Goal: Information Seeking & Learning: Learn about a topic

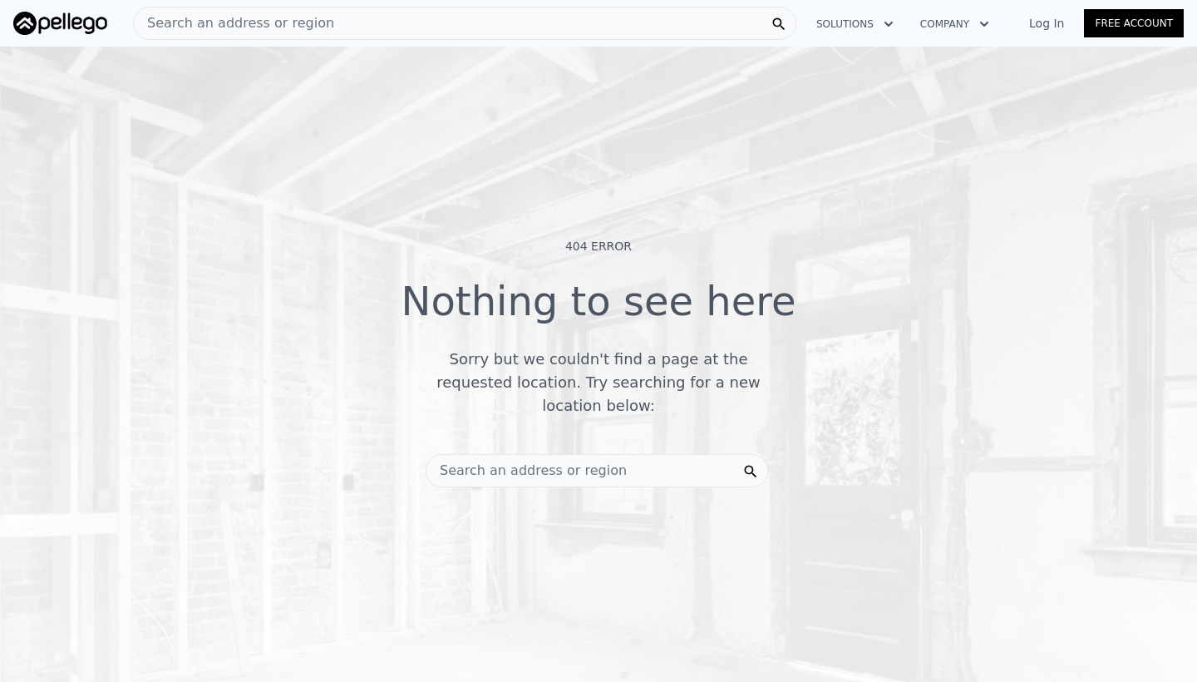
click at [620, 455] on div "Search an address or region" at bounding box center [597, 470] width 342 height 33
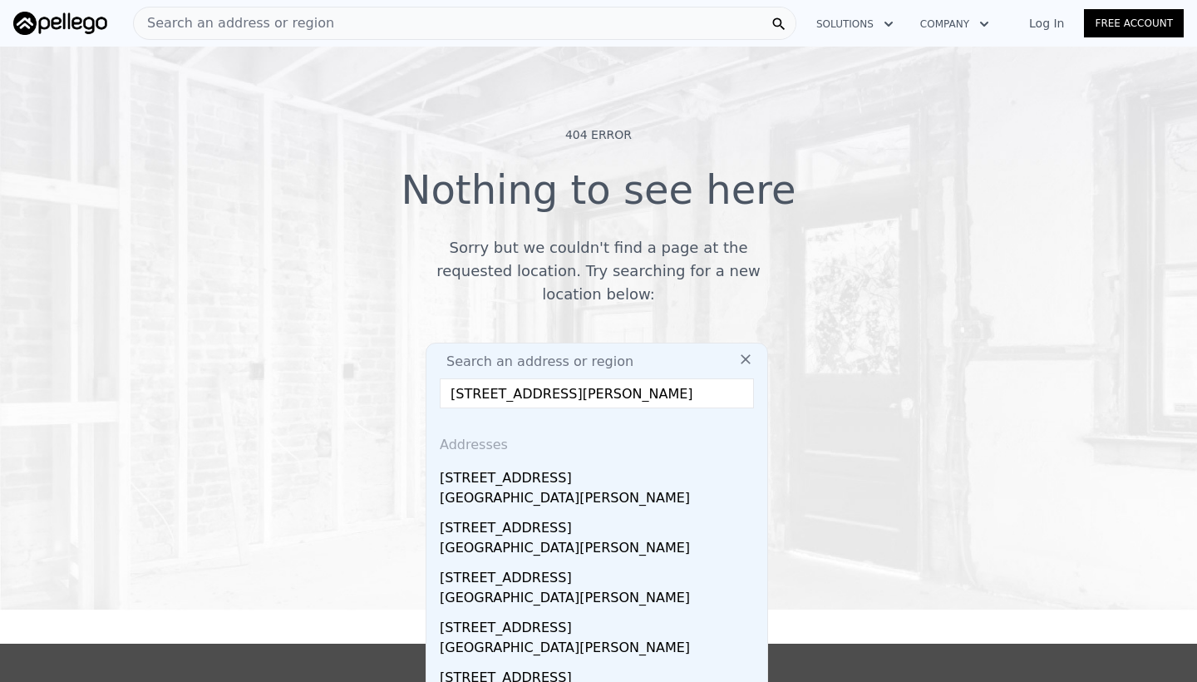
scroll to position [170, 0]
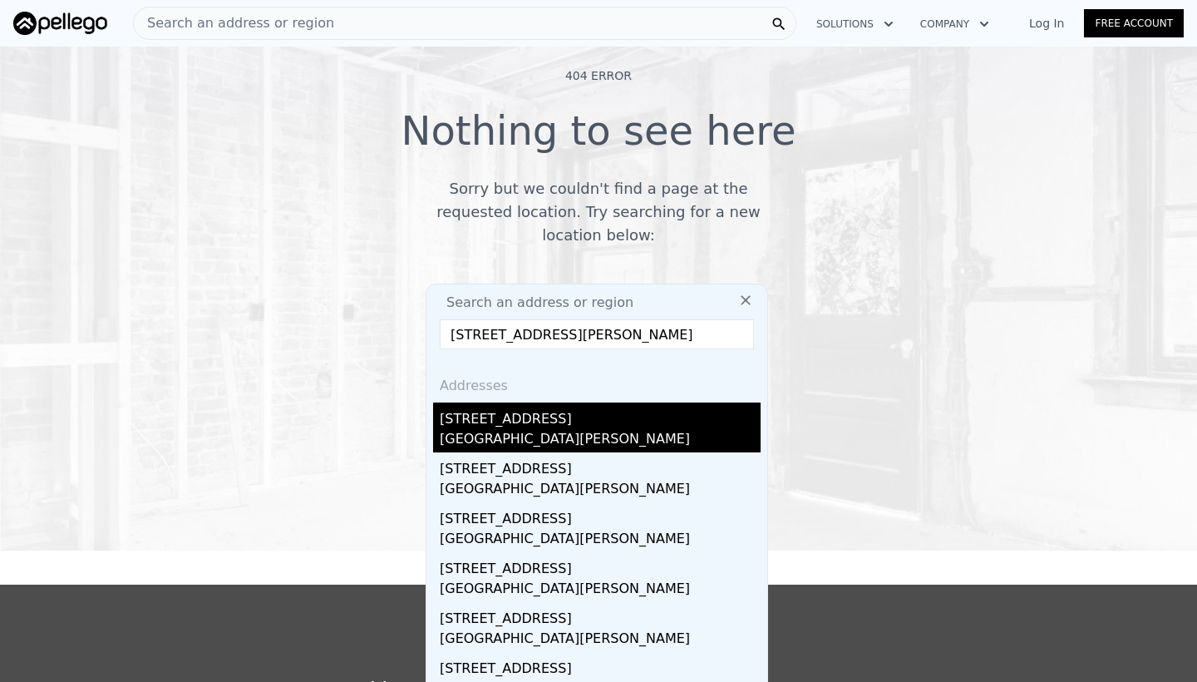
type input "[STREET_ADDRESS][PERSON_NAME]"
click at [575, 410] on div "[STREET_ADDRESS]" at bounding box center [600, 415] width 321 height 27
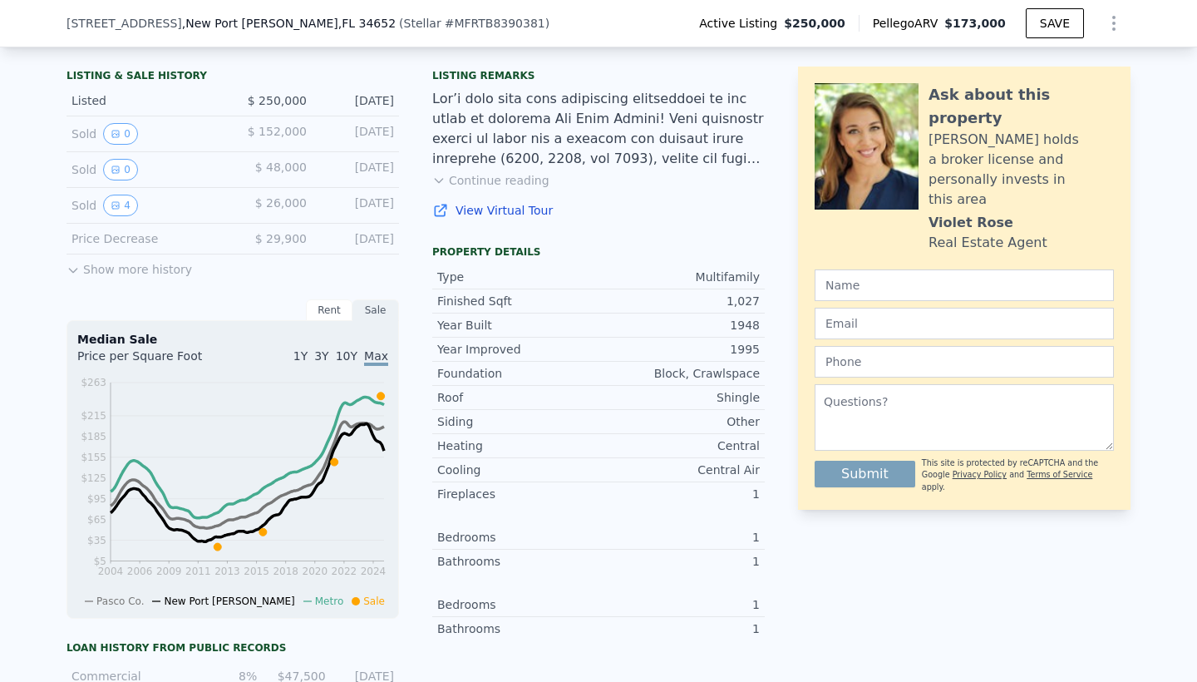
scroll to position [415, 0]
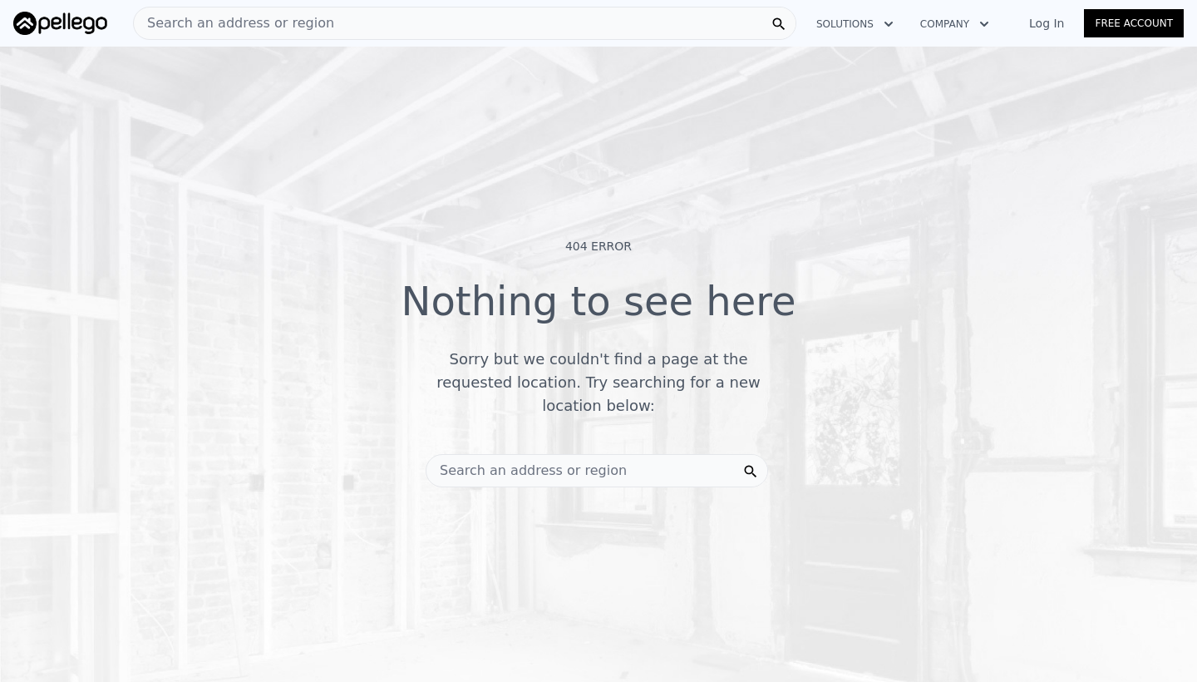
click at [570, 460] on span "Search an address or region" at bounding box center [526, 470] width 200 height 20
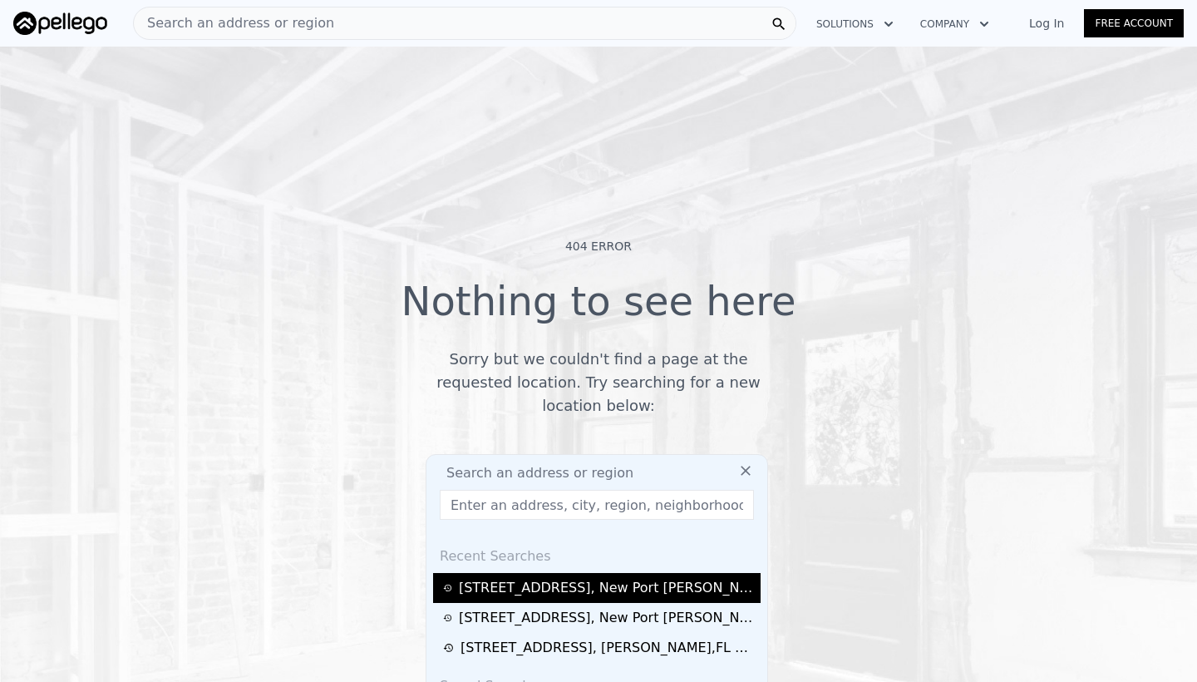
click at [565, 578] on div "[STREET_ADDRESS][PERSON_NAME]" at bounding box center [607, 588] width 297 height 20
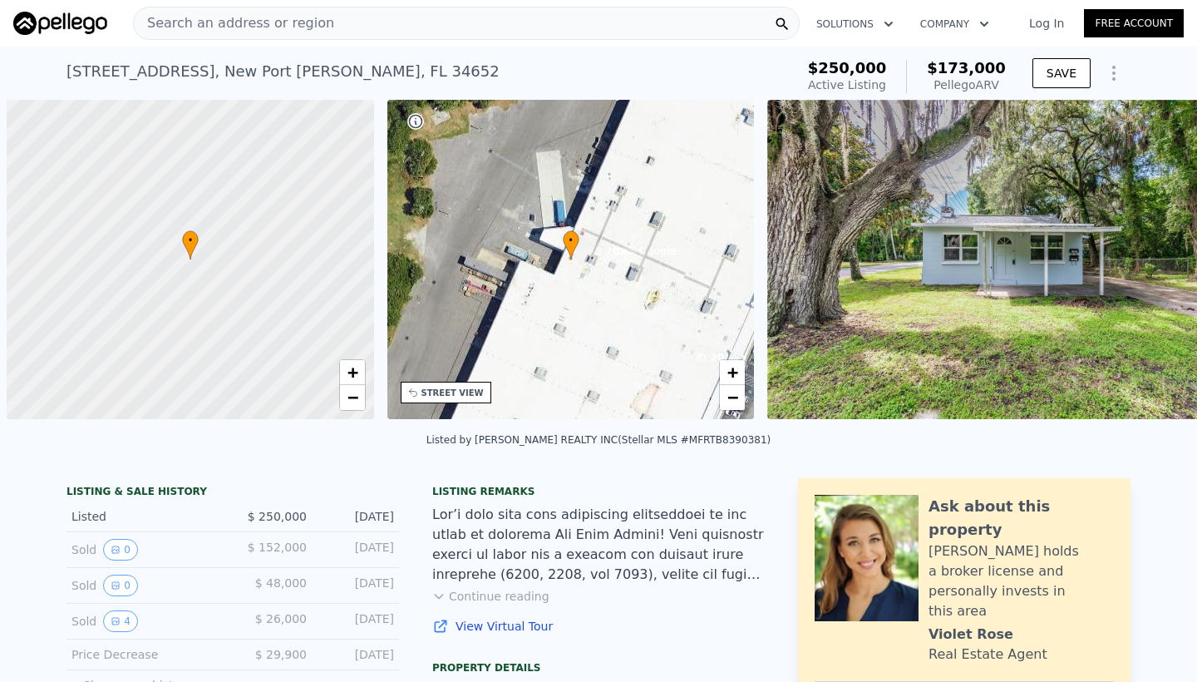
scroll to position [0, 7]
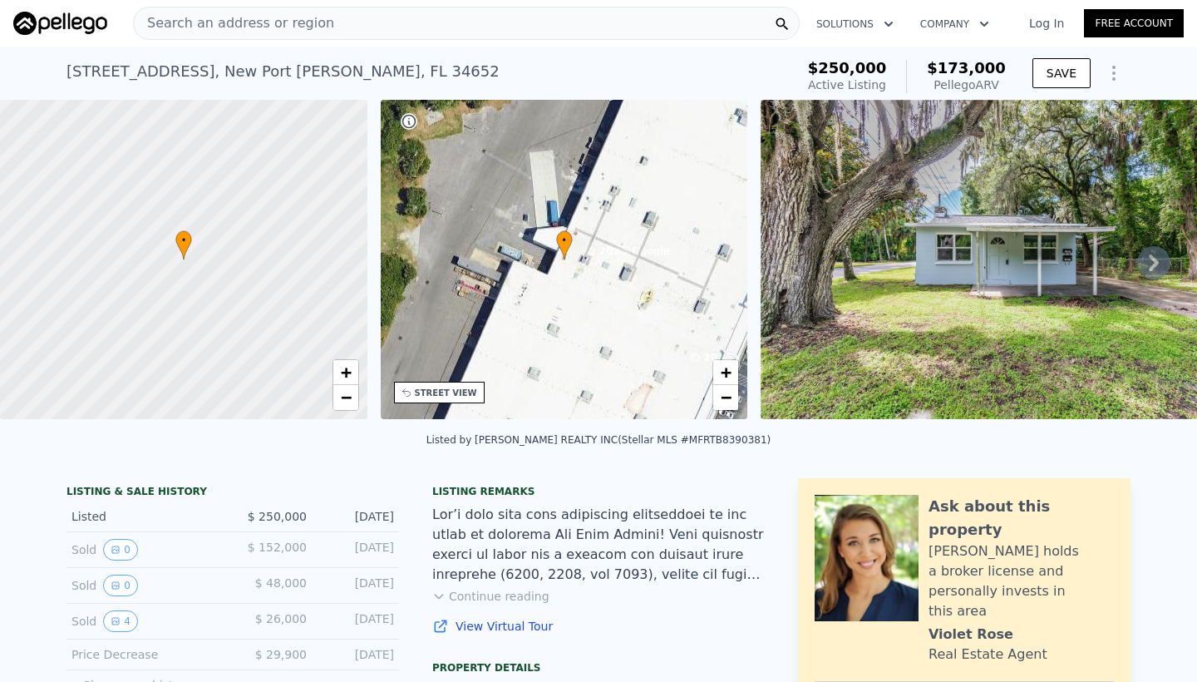
click at [246, 22] on span "Search an address or region" at bounding box center [234, 23] width 200 height 20
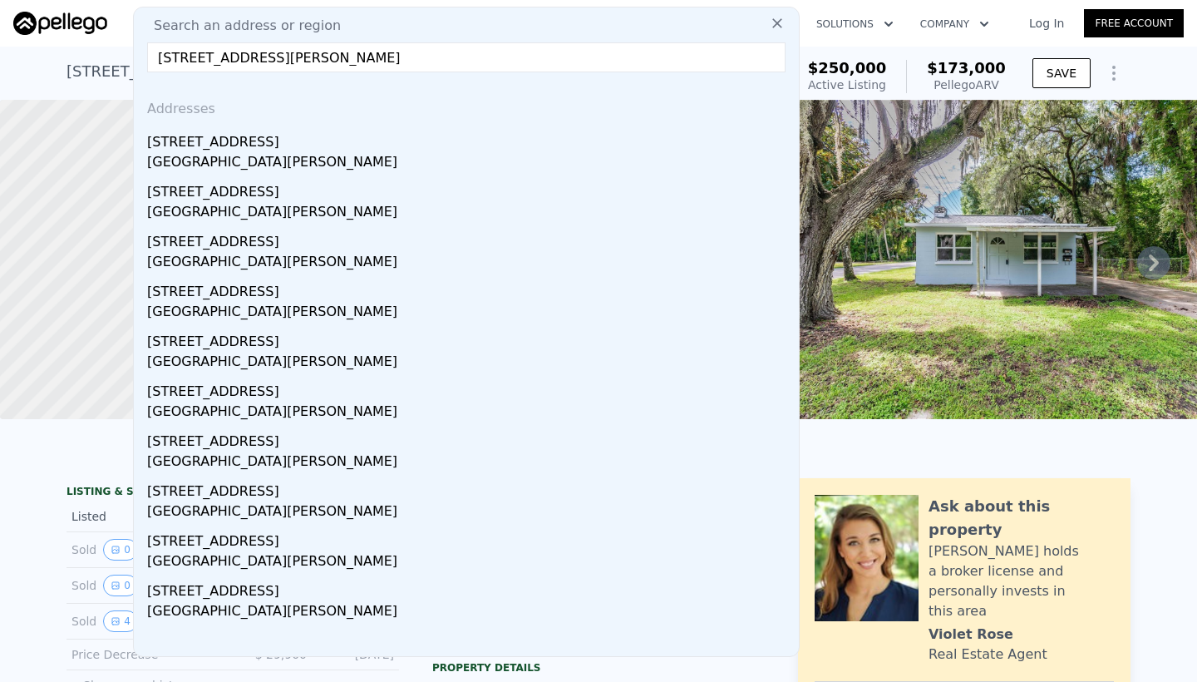
click at [186, 64] on input "[STREET_ADDRESS][PERSON_NAME]" at bounding box center [466, 57] width 638 height 30
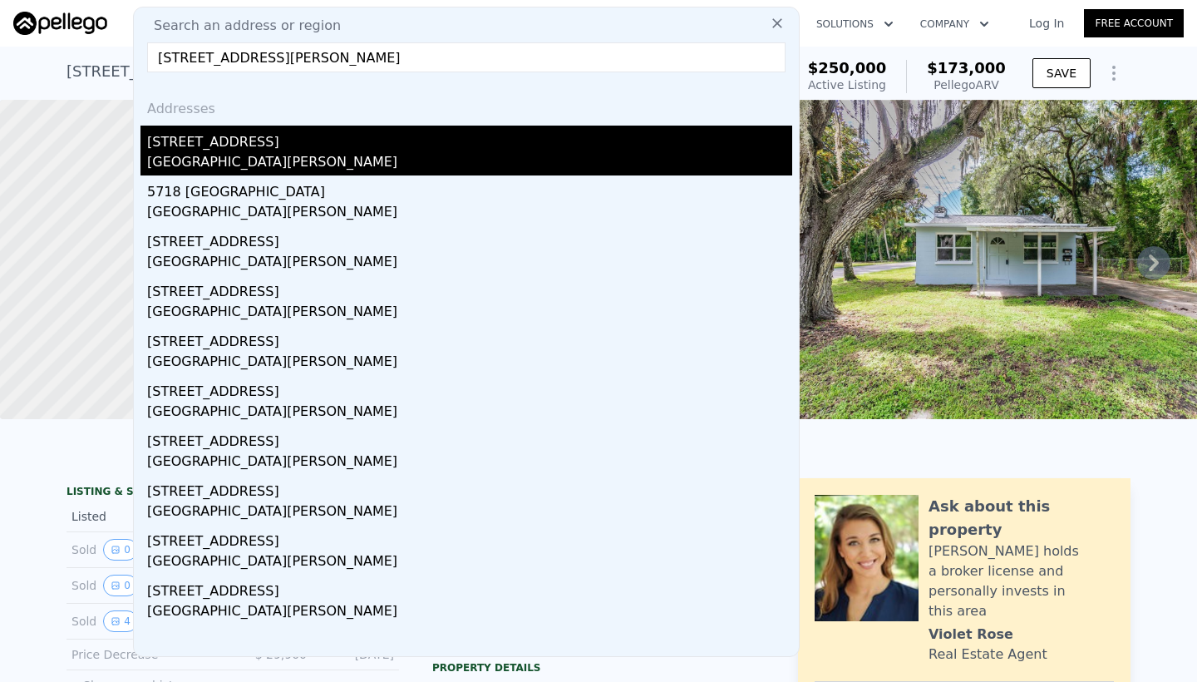
type input "[STREET_ADDRESS][PERSON_NAME]"
click at [223, 141] on div "[STREET_ADDRESS]" at bounding box center [469, 139] width 645 height 27
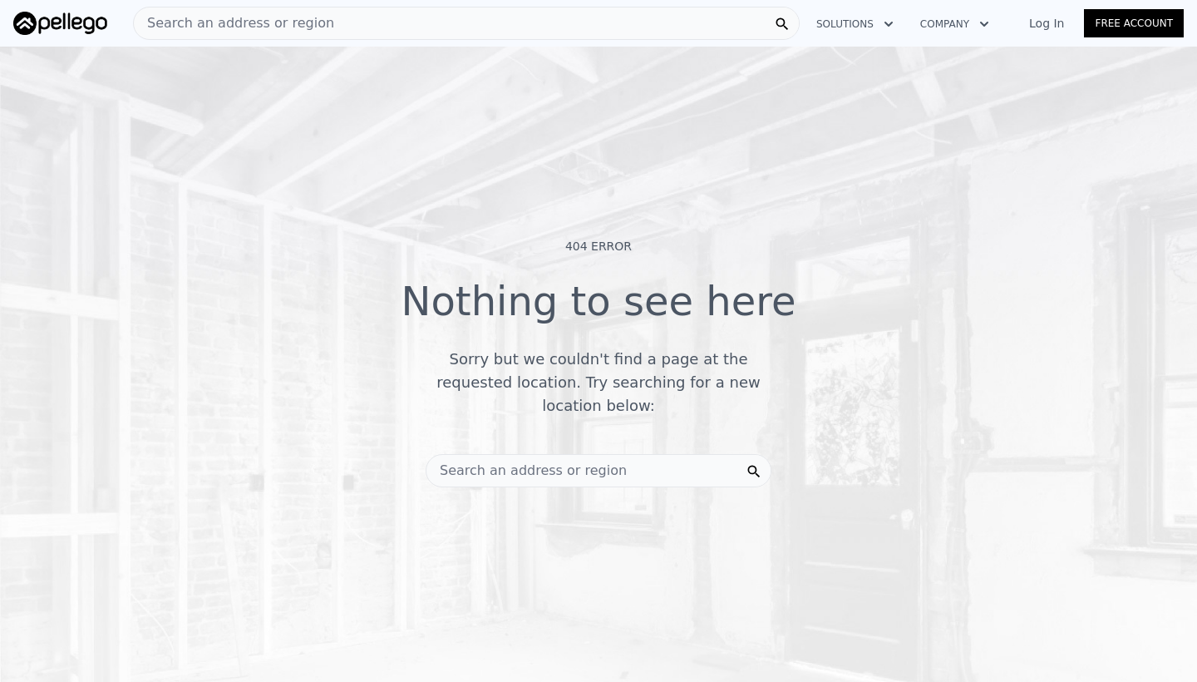
click at [518, 462] on span "Search an address or region" at bounding box center [526, 470] width 200 height 20
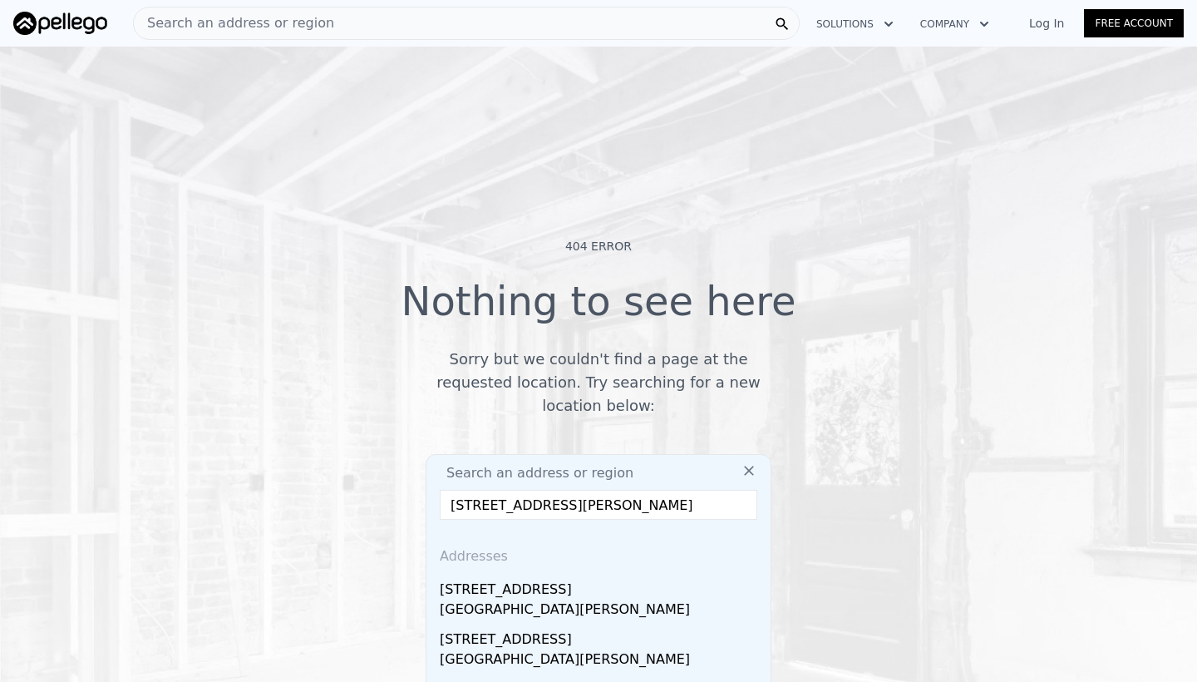
click at [480, 496] on input "[STREET_ADDRESS][PERSON_NAME]" at bounding box center [598, 505] width 317 height 30
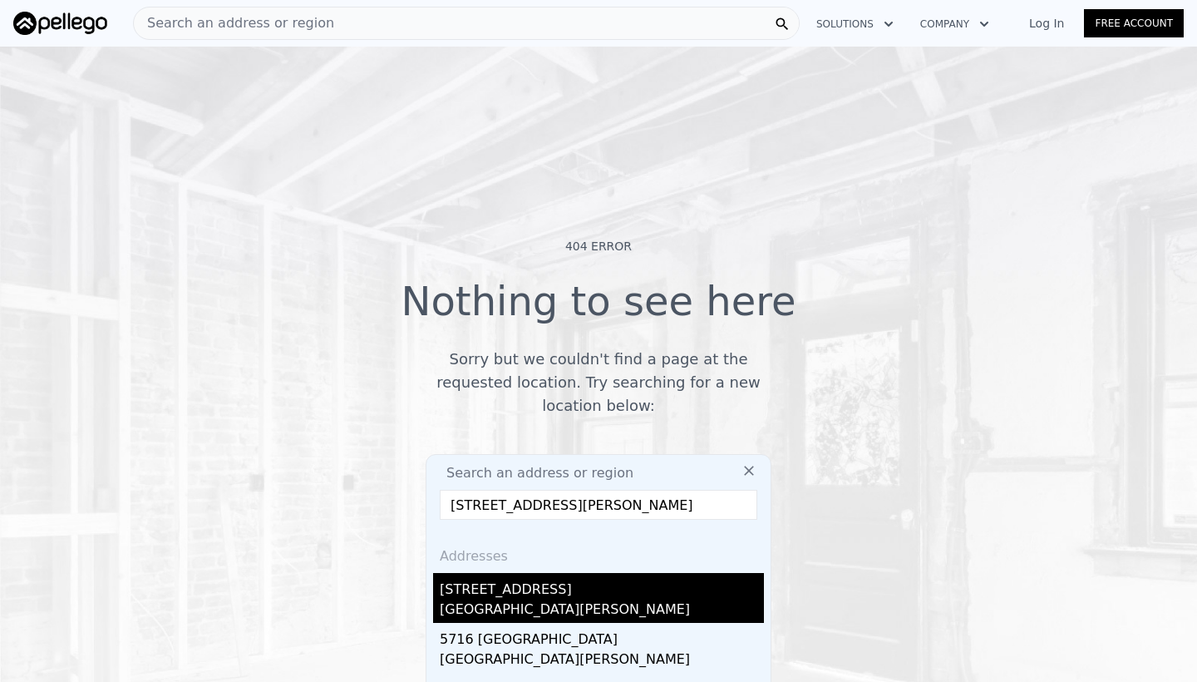
type input "[STREET_ADDRESS][PERSON_NAME]"
click at [497, 601] on div "[GEOGRAPHIC_DATA][PERSON_NAME]" at bounding box center [602, 610] width 324 height 23
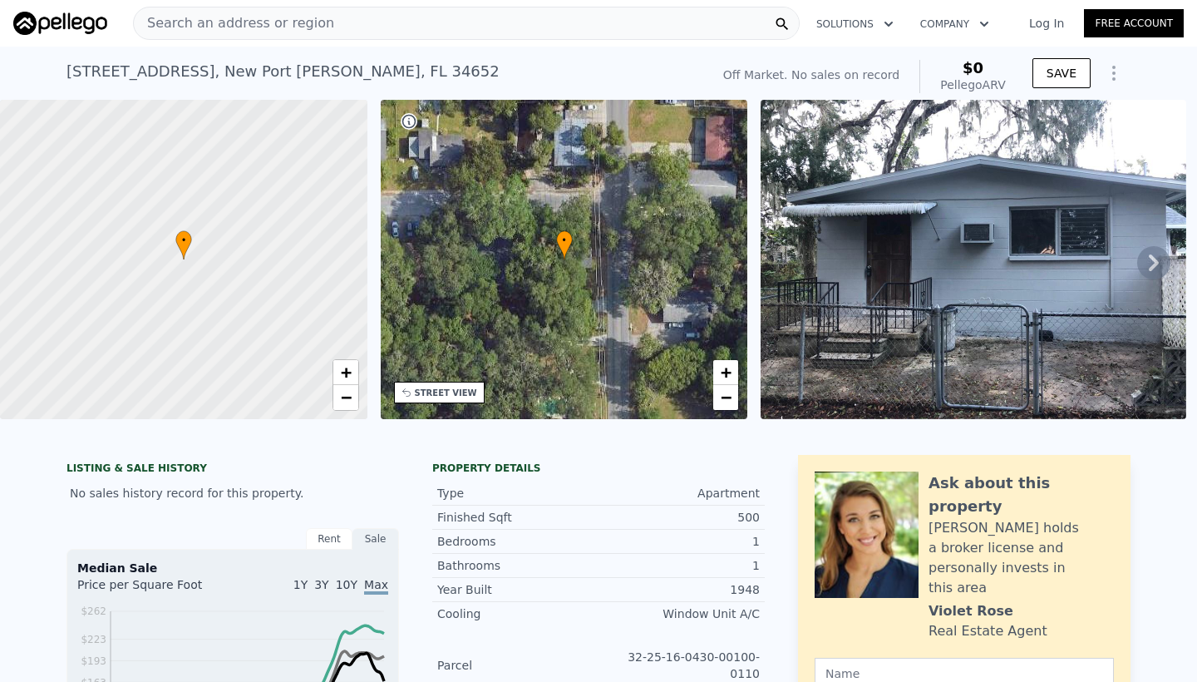
click at [1148, 256] on icon at bounding box center [1153, 262] width 33 height 33
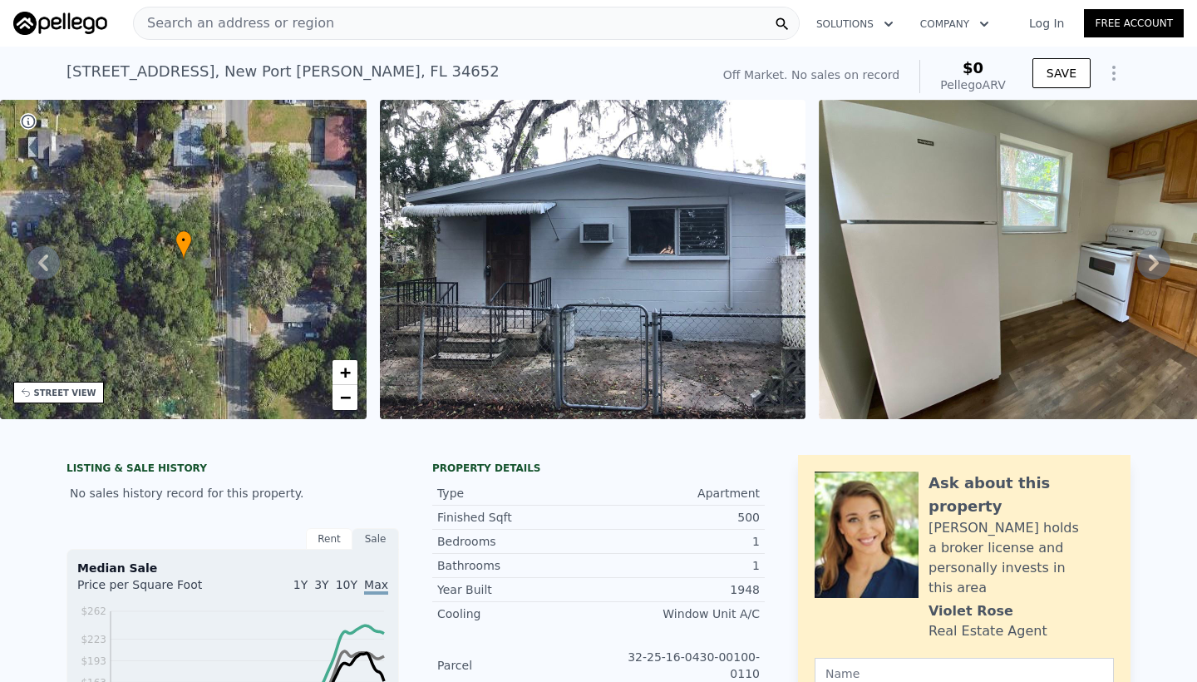
click at [1148, 256] on icon at bounding box center [1153, 262] width 33 height 33
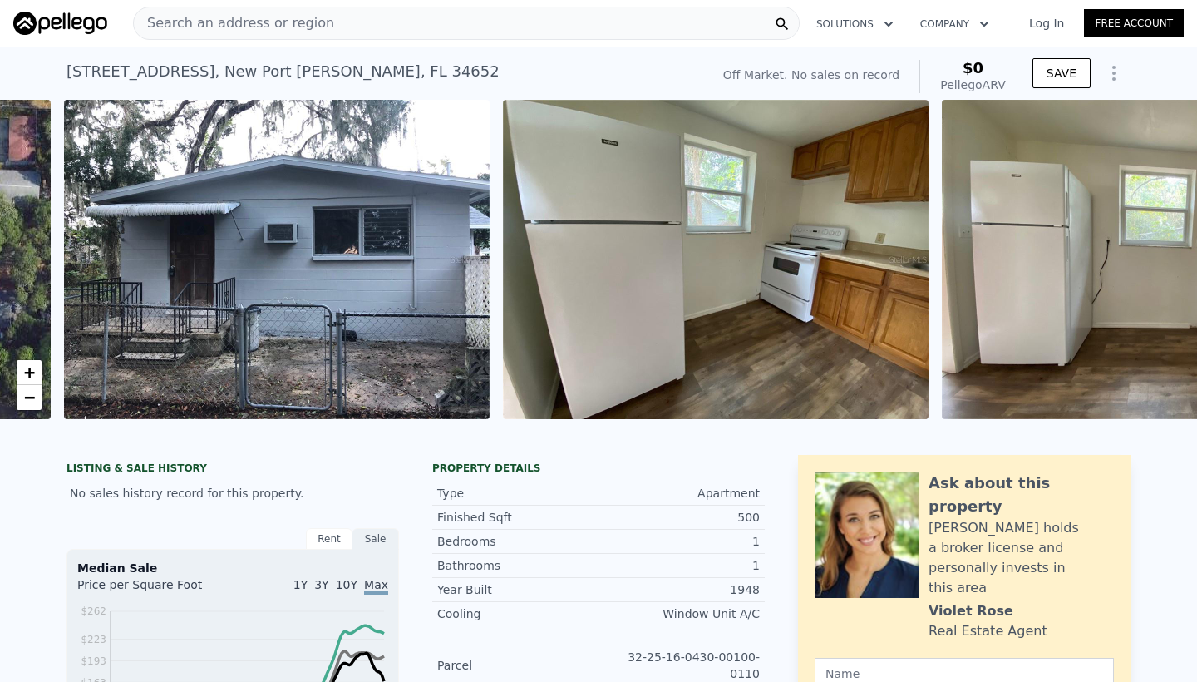
scroll to position [0, 760]
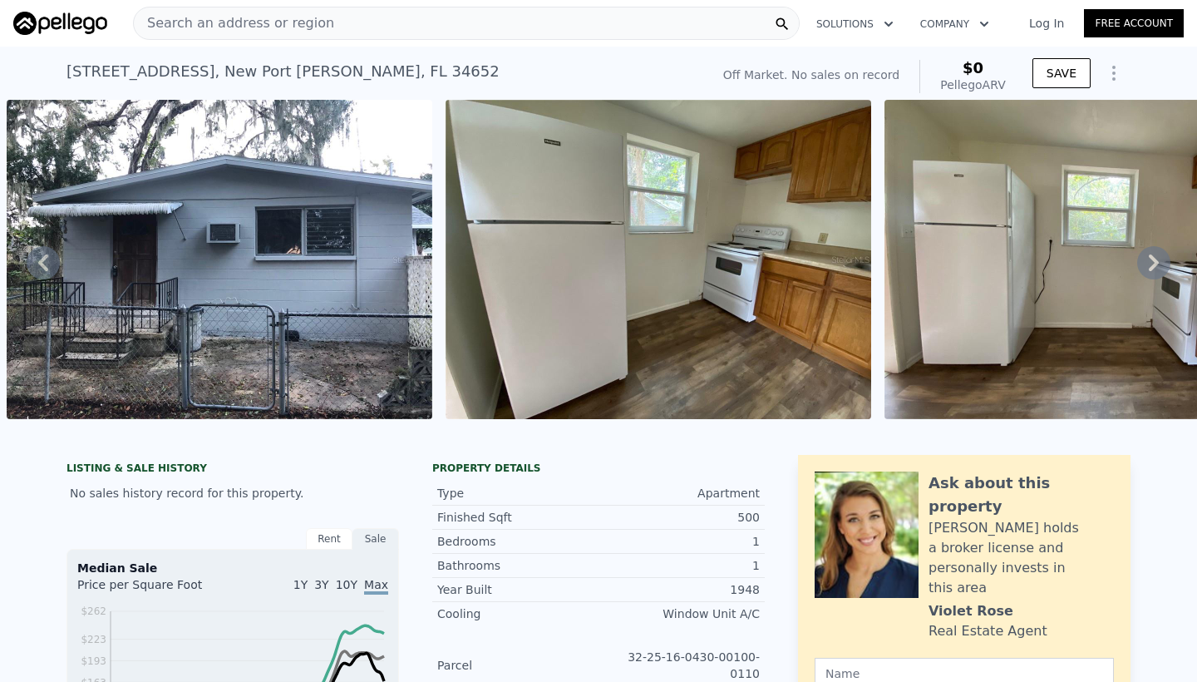
click at [1148, 256] on icon at bounding box center [1153, 262] width 33 height 33
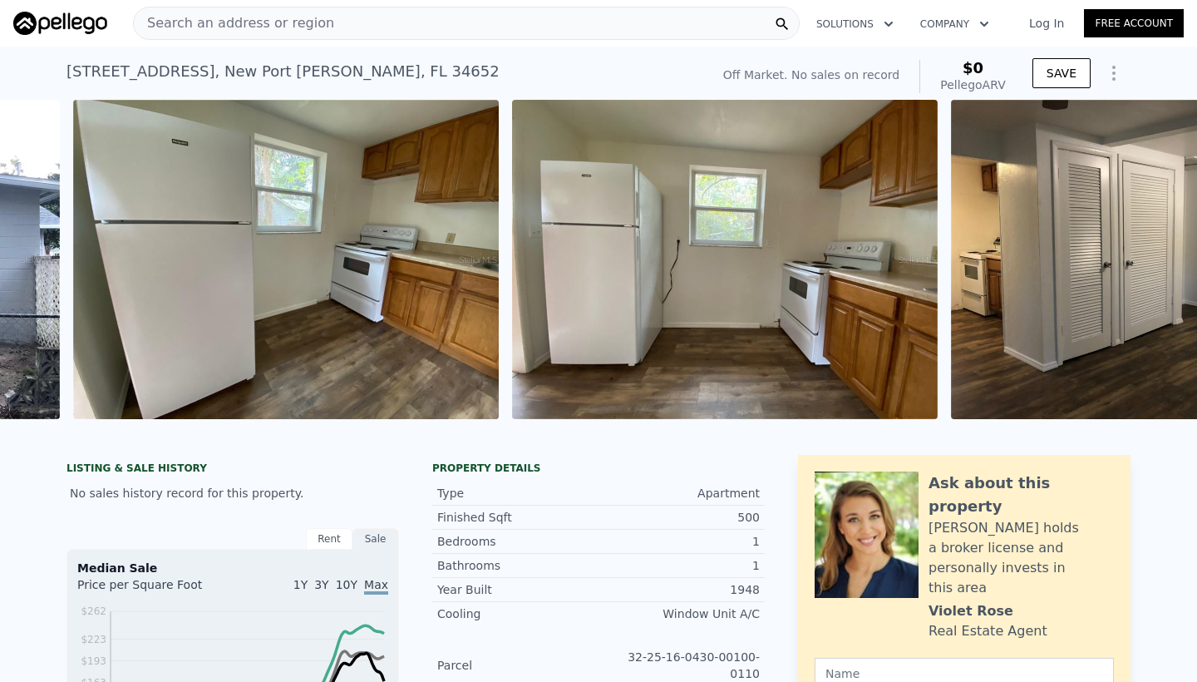
scroll to position [0, 1199]
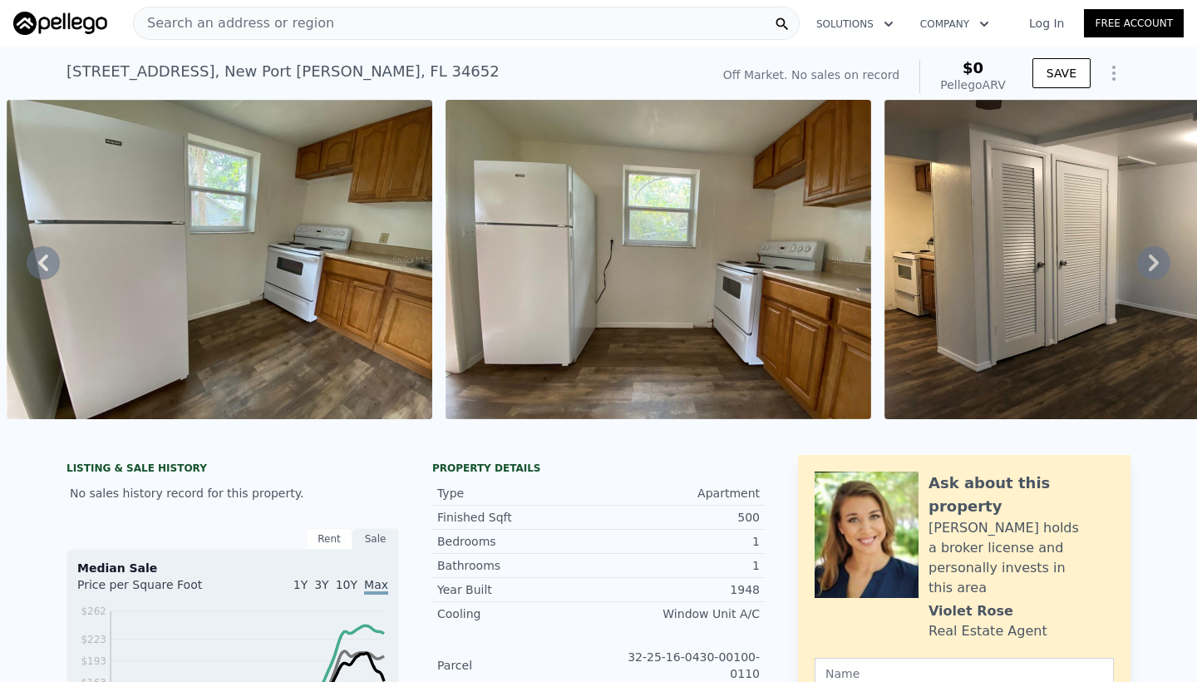
click at [1148, 256] on icon at bounding box center [1153, 262] width 33 height 33
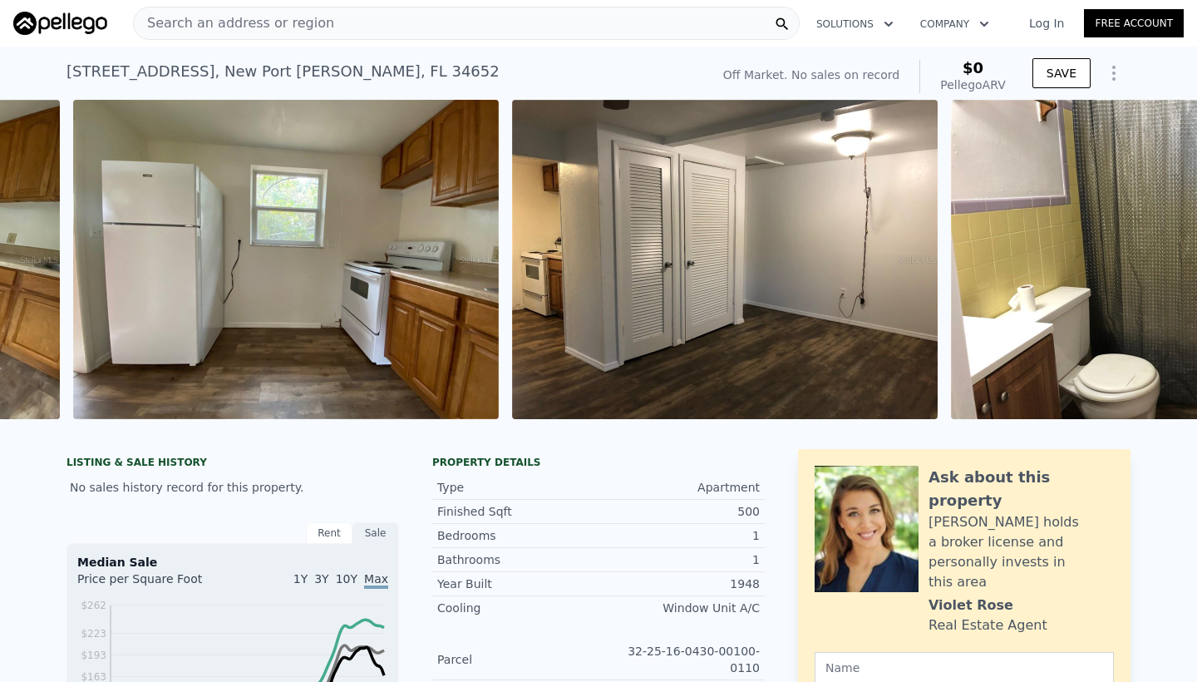
scroll to position [0, 1638]
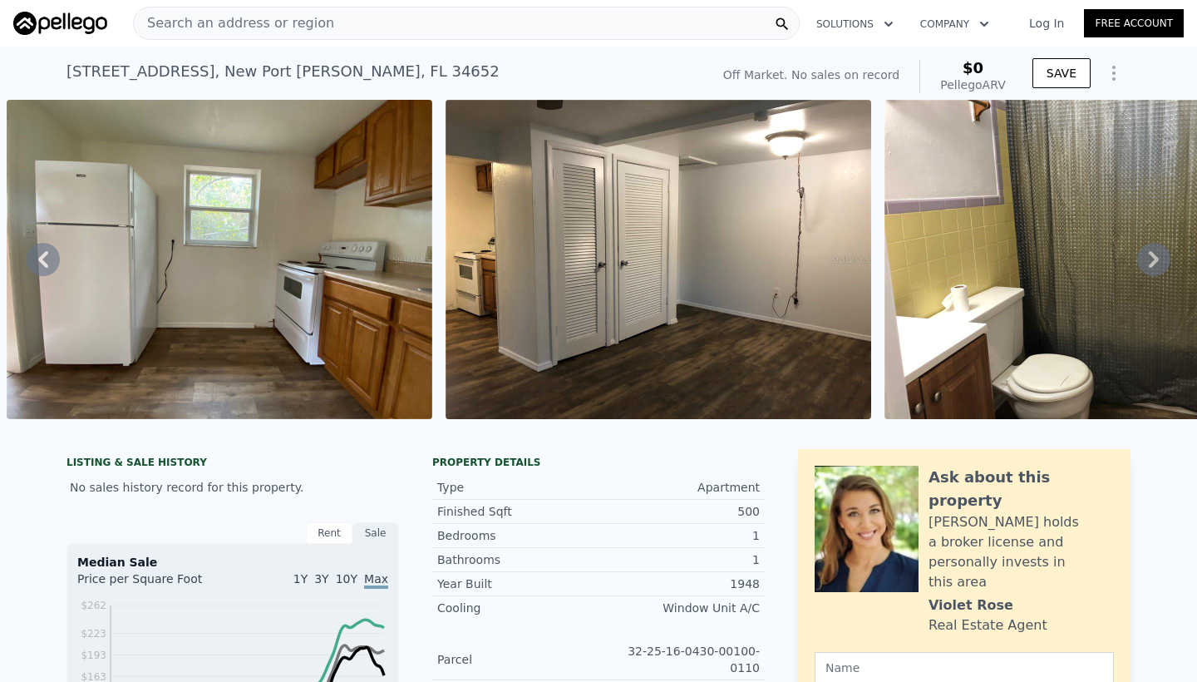
click at [1148, 256] on icon at bounding box center [1153, 259] width 33 height 33
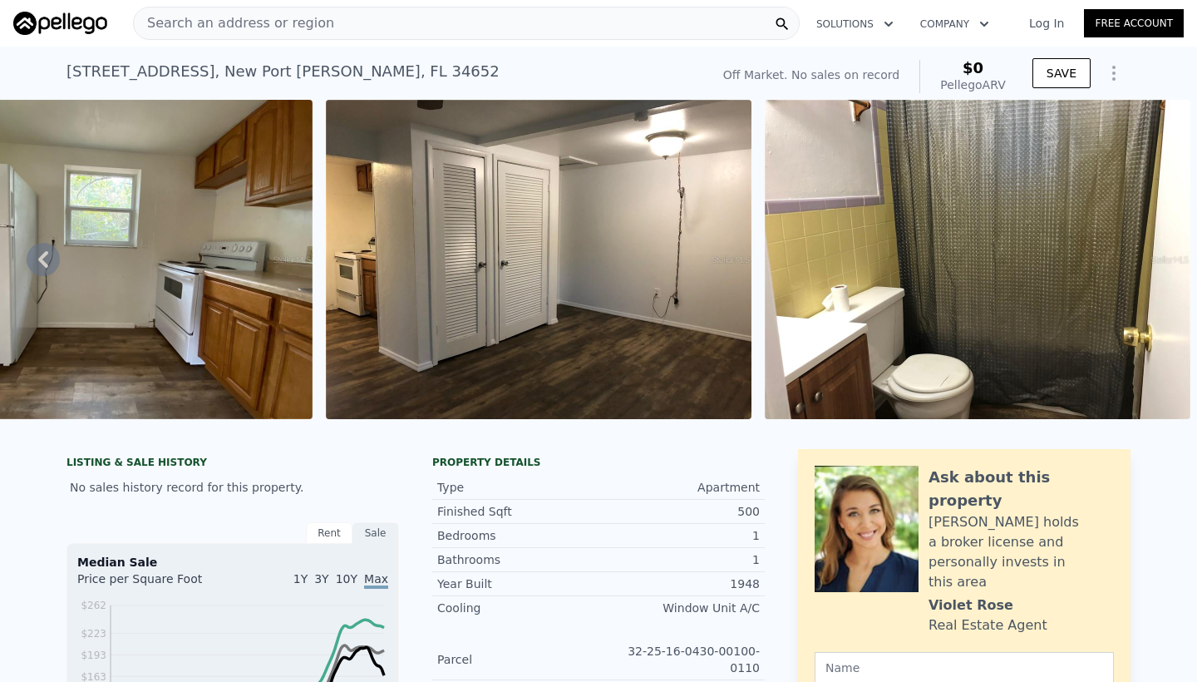
click at [1148, 256] on img at bounding box center [978, 259] width 426 height 319
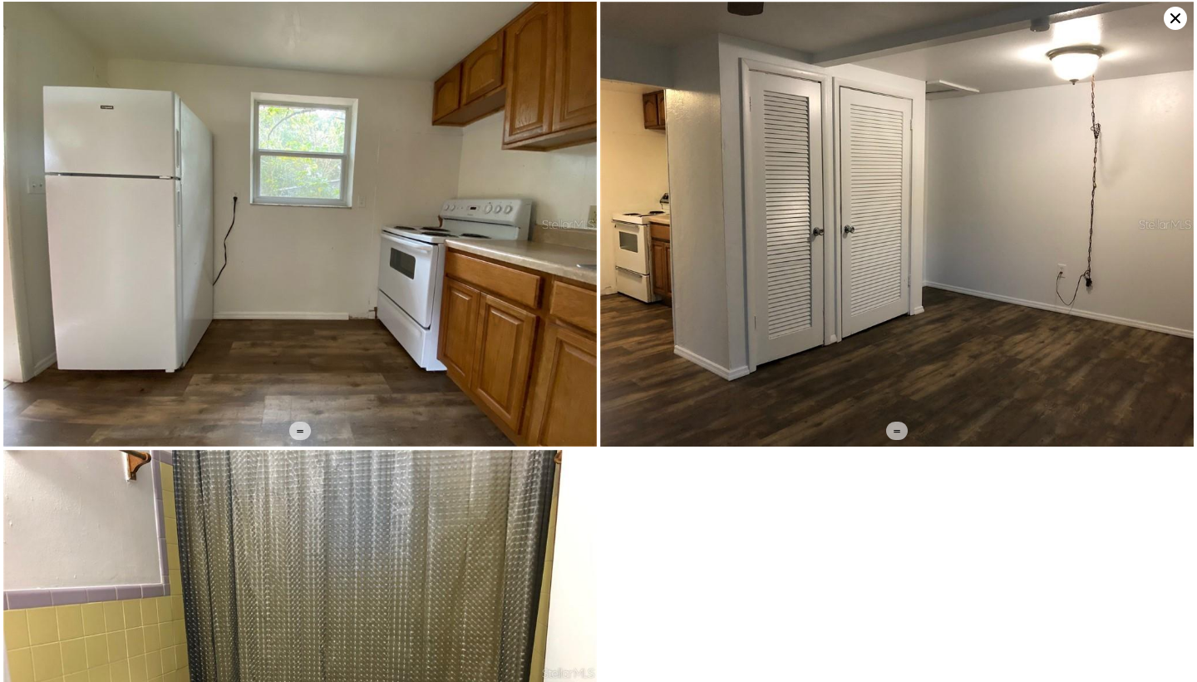
scroll to position [449, 0]
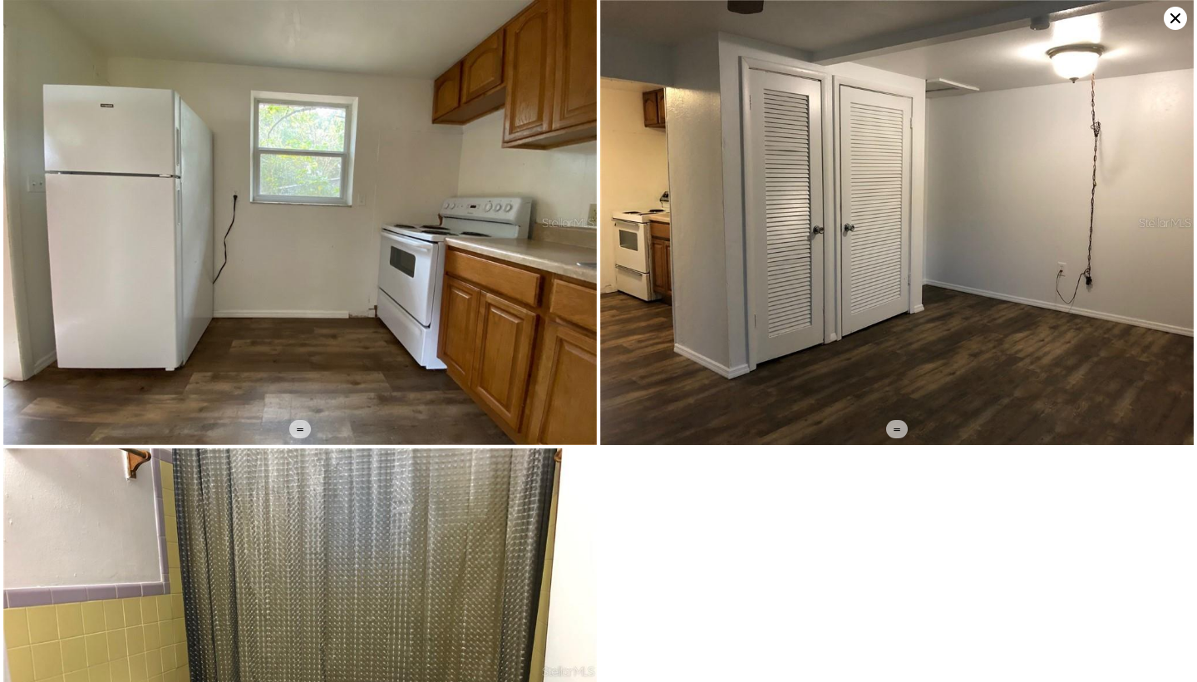
click at [1175, 19] on icon at bounding box center [1175, 18] width 10 height 10
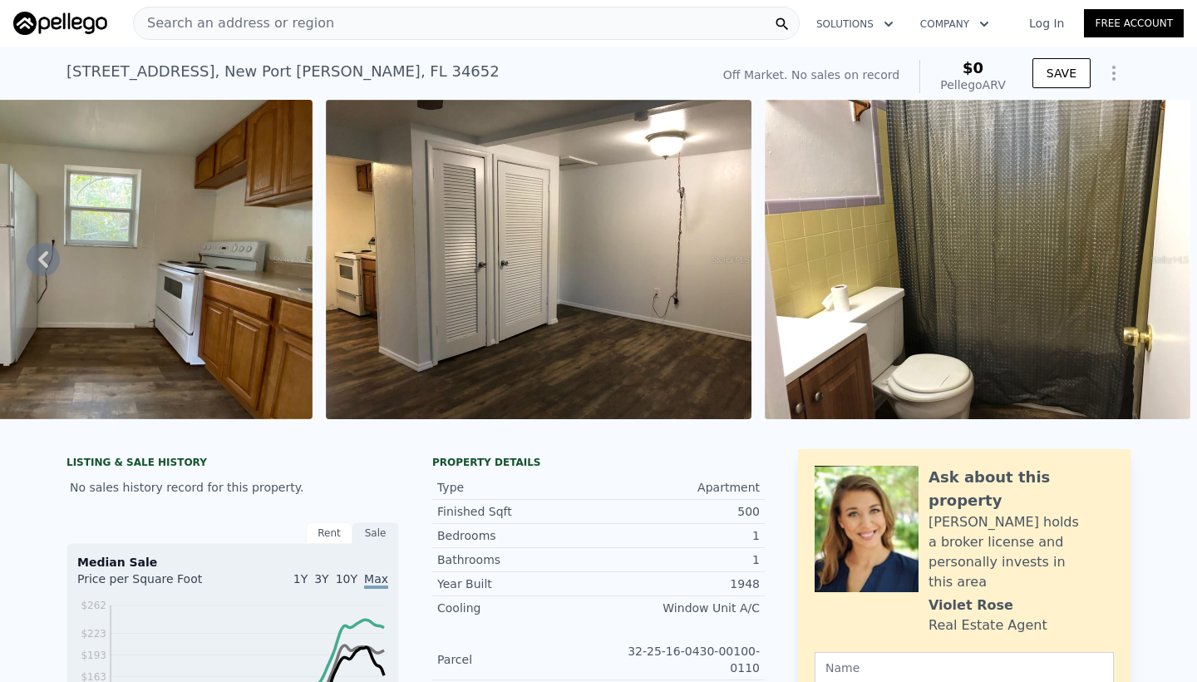
scroll to position [0, 0]
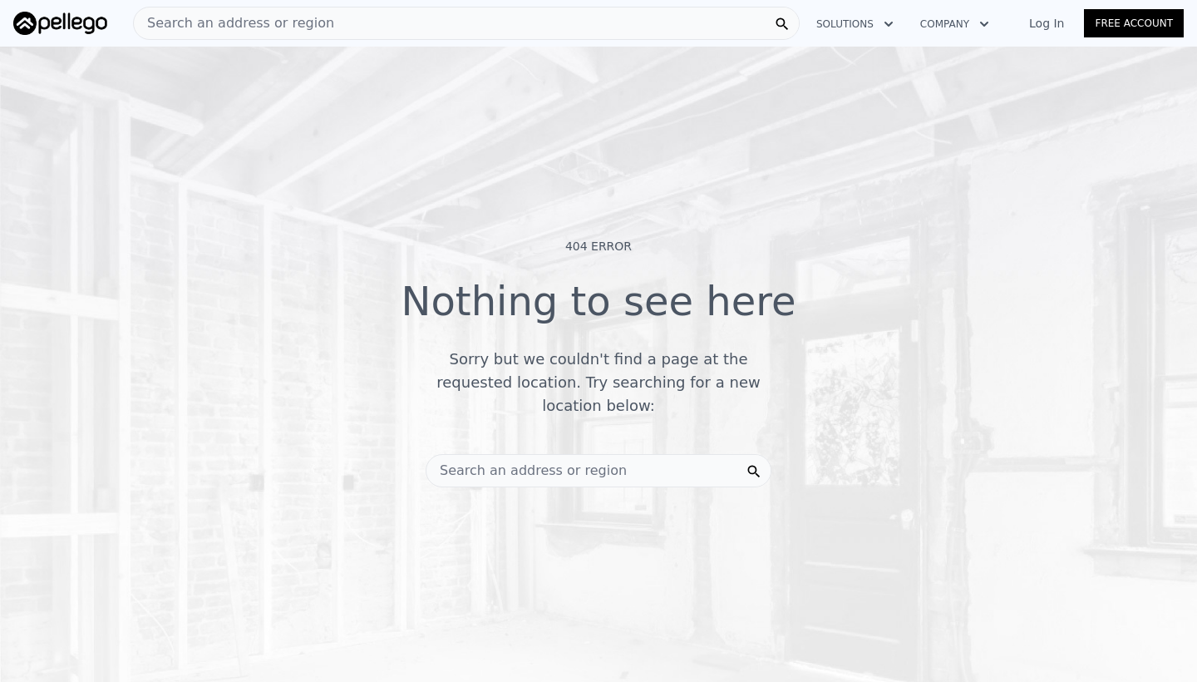
click at [480, 466] on span "Search an address or region" at bounding box center [526, 470] width 200 height 20
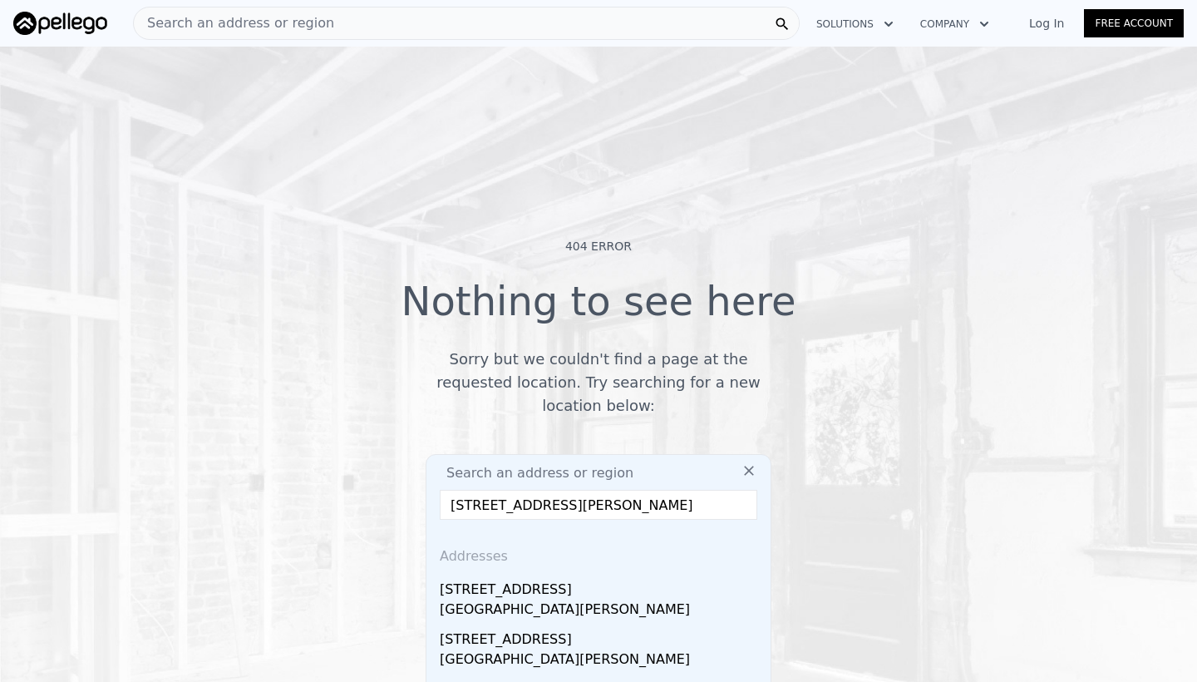
click at [482, 495] on input "[STREET_ADDRESS][PERSON_NAME]" at bounding box center [598, 505] width 317 height 30
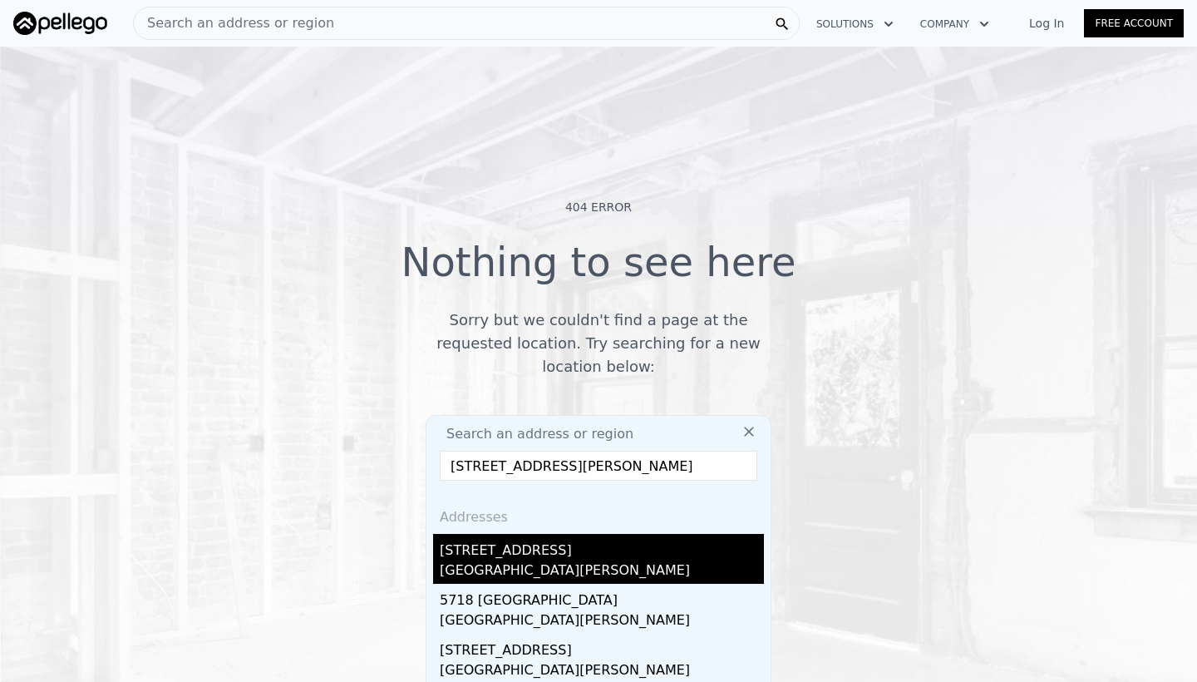
scroll to position [40, 0]
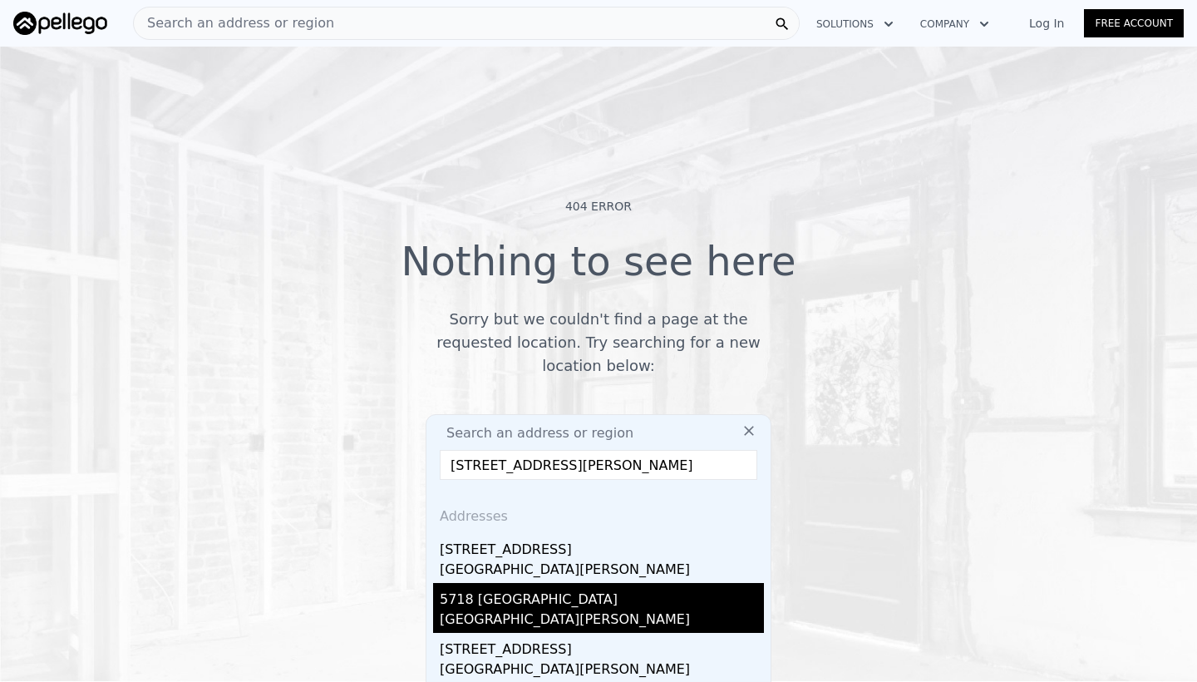
type input "[STREET_ADDRESS][PERSON_NAME]"
click at [481, 609] on div "[GEOGRAPHIC_DATA][PERSON_NAME]" at bounding box center [602, 620] width 324 height 23
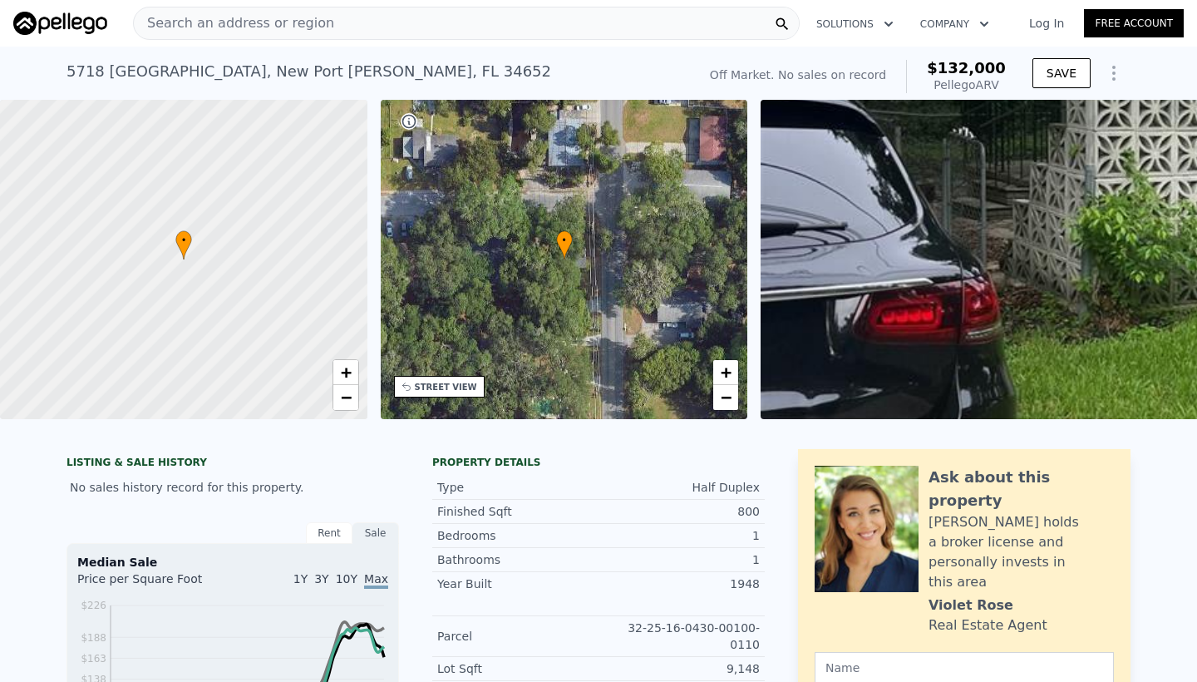
click at [264, 27] on span "Search an address or region" at bounding box center [234, 23] width 200 height 20
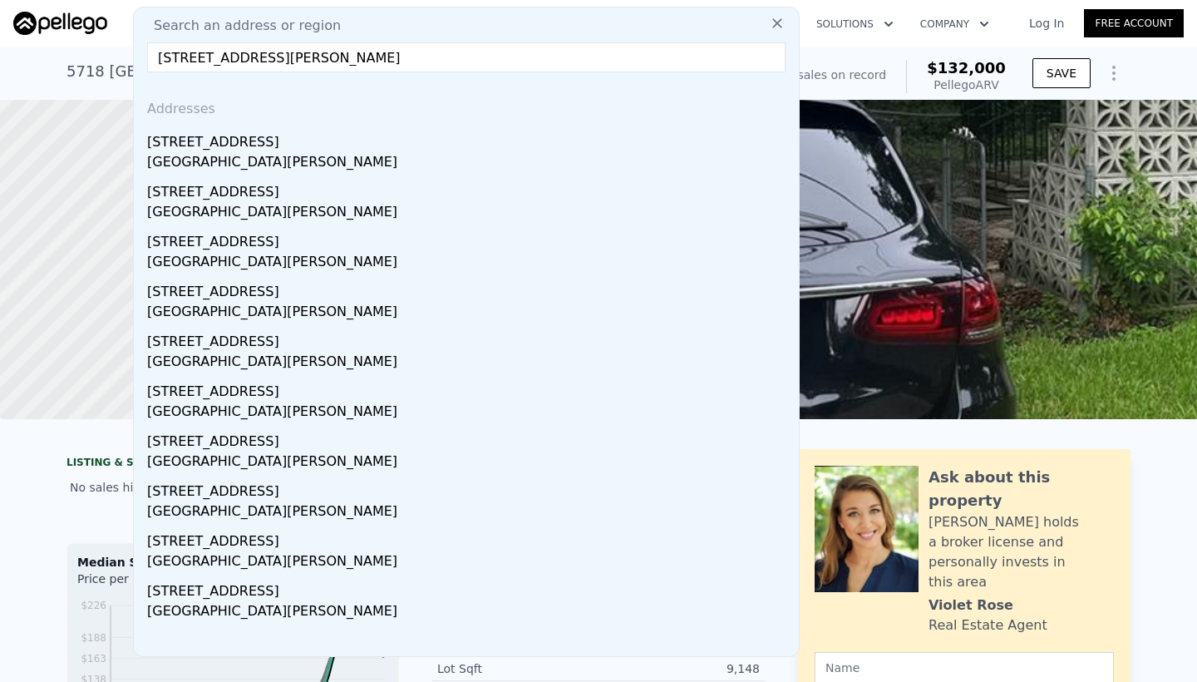
click at [188, 53] on input "[STREET_ADDRESS][PERSON_NAME]" at bounding box center [466, 57] width 638 height 30
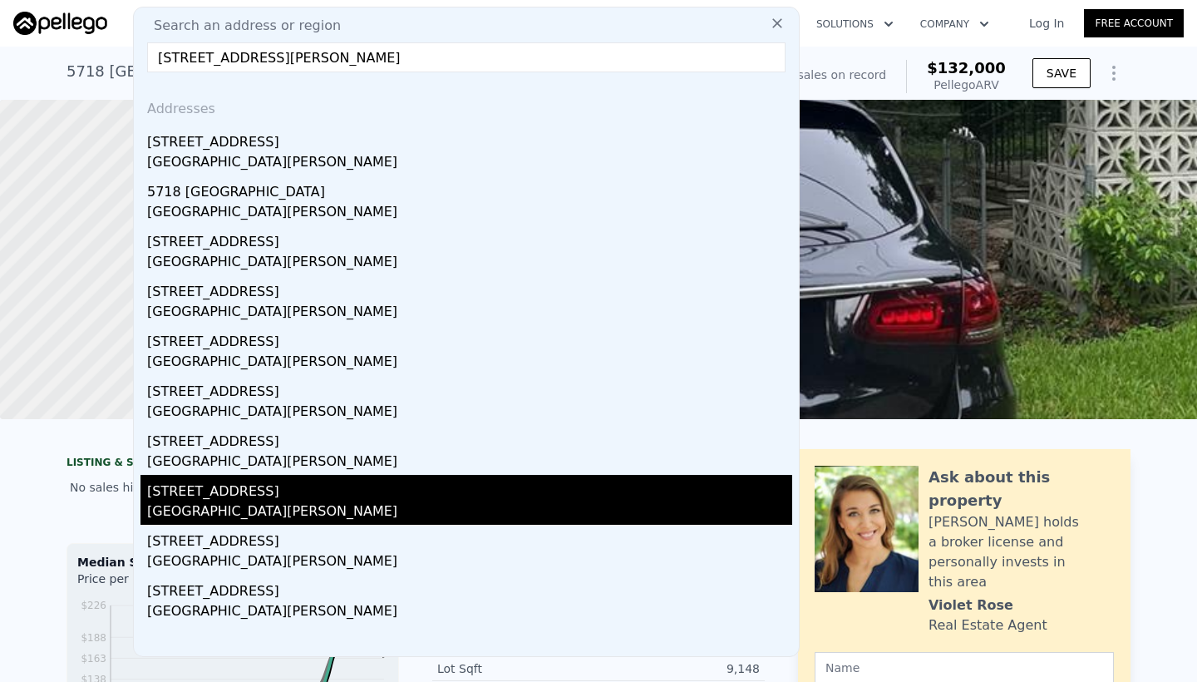
type input "[STREET_ADDRESS][PERSON_NAME]"
click at [155, 499] on div "[STREET_ADDRESS]" at bounding box center [469, 488] width 645 height 27
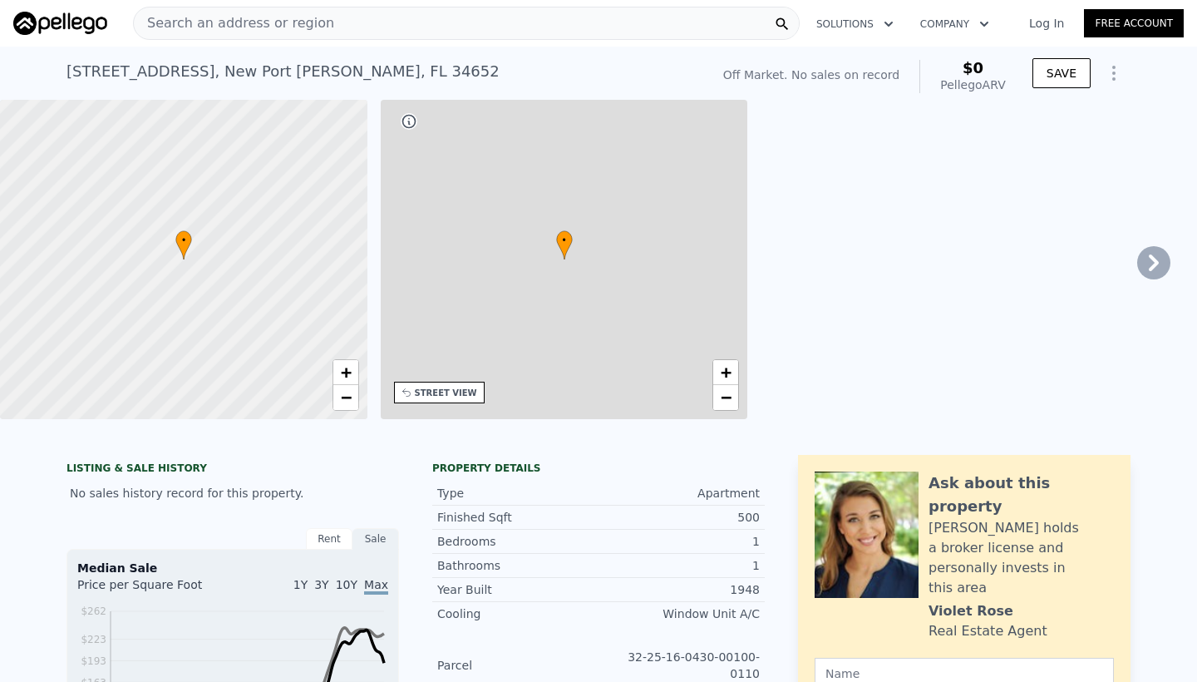
type input "$ 0"
type input "4"
type input "10"
type input "4"
type input "1736"
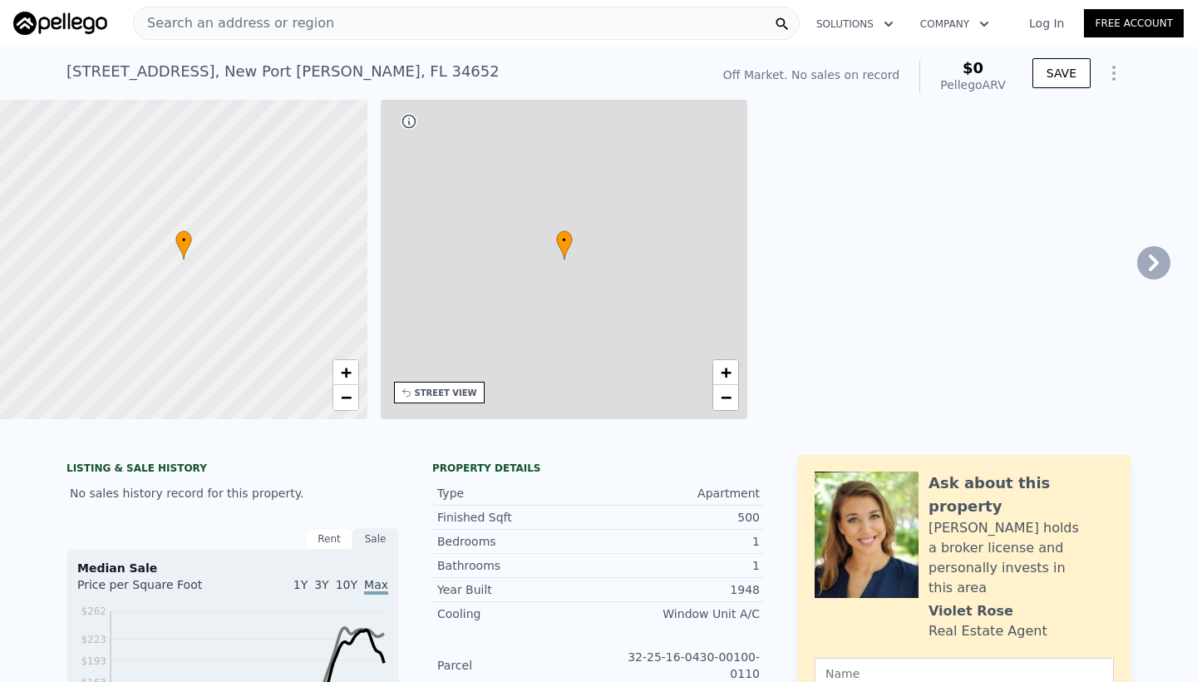
type input "3948"
type input "7316"
type input "22800"
type input "$ 29,999"
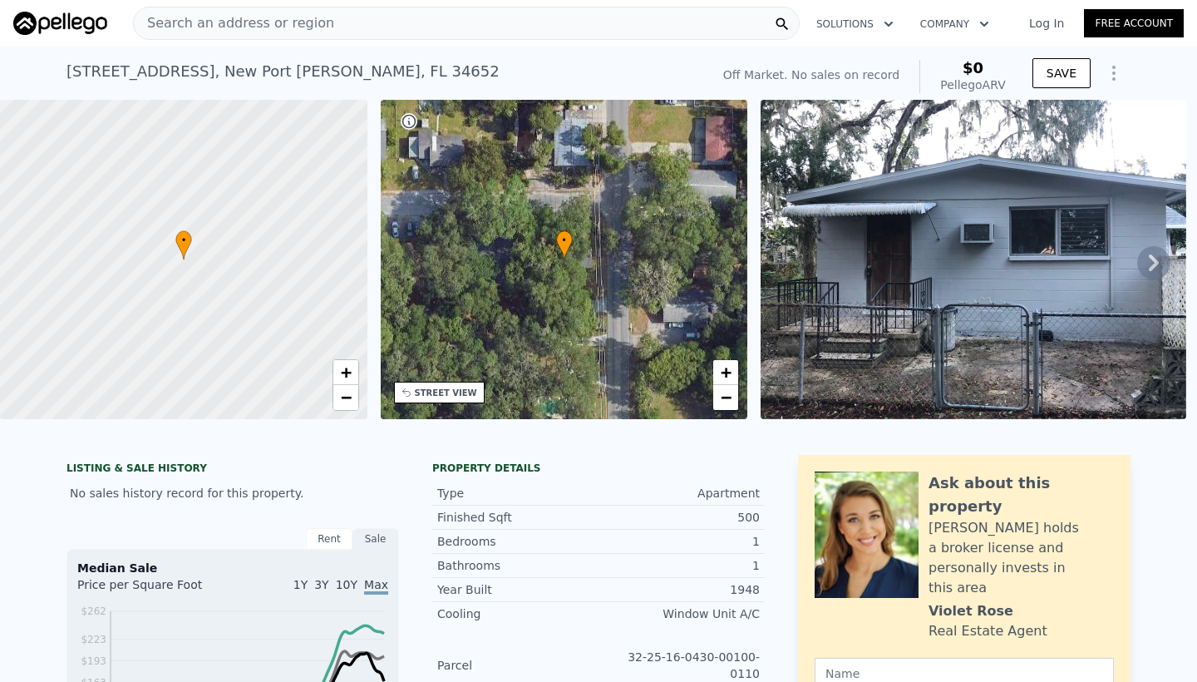
click at [1149, 262] on icon at bounding box center [1153, 262] width 33 height 33
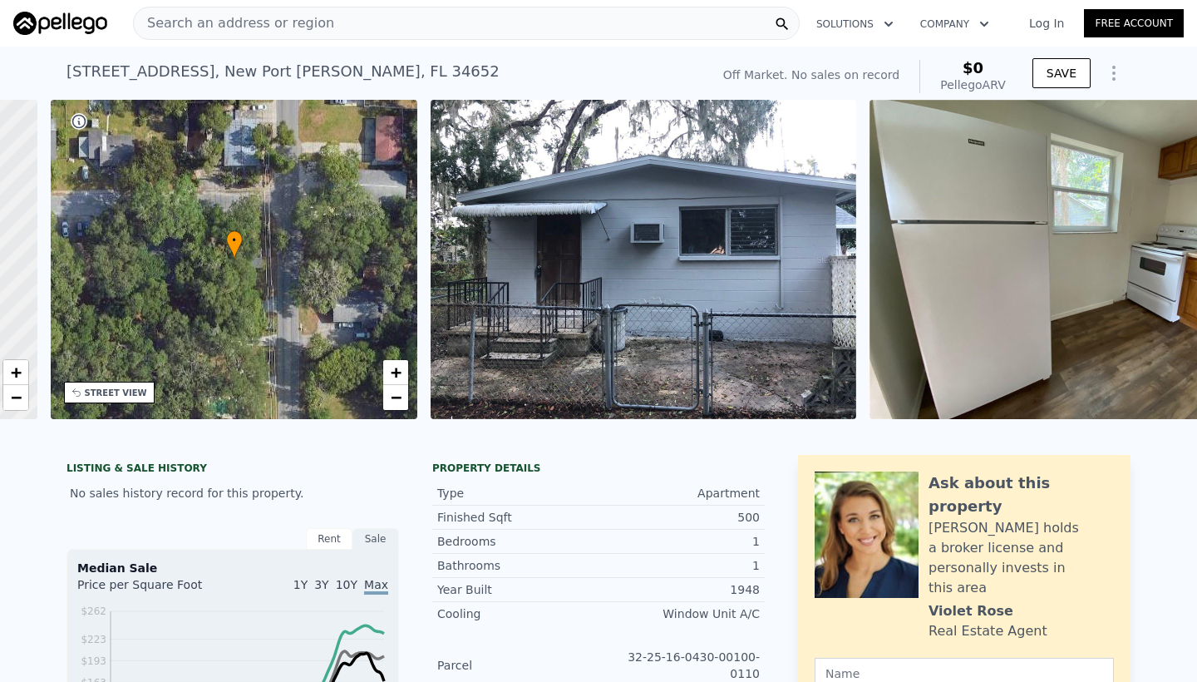
scroll to position [0, 387]
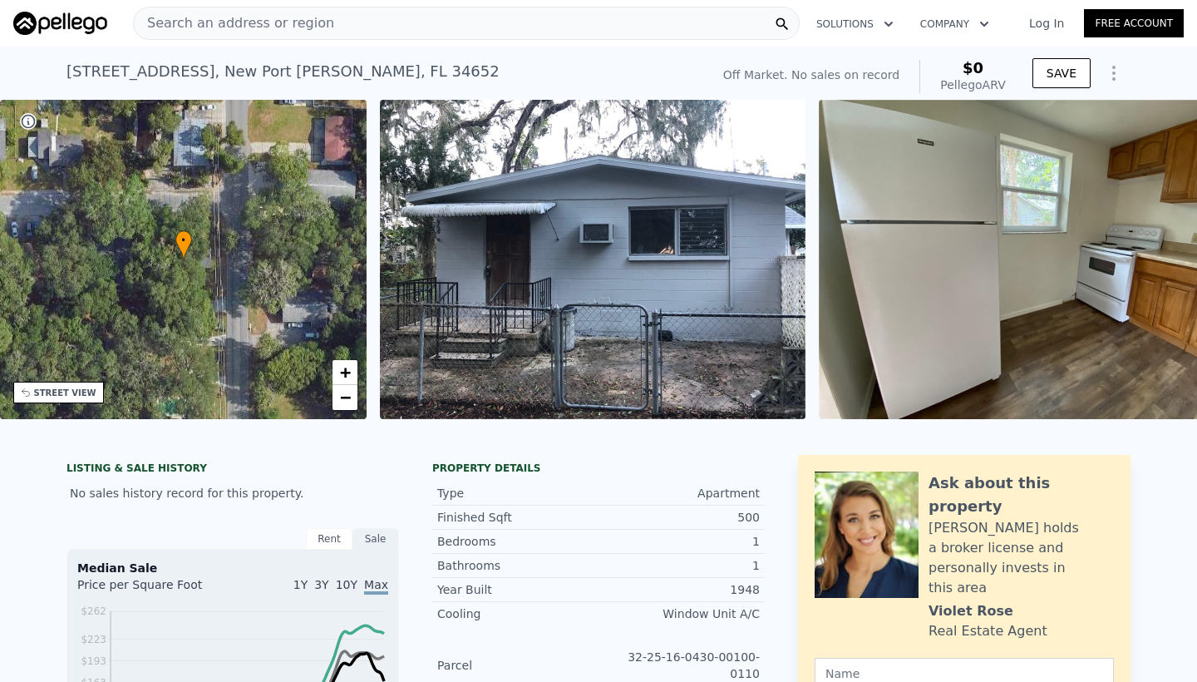
click at [1149, 262] on div "• + − • + − STREET VIEW Loading... SATELLITE VIEW" at bounding box center [598, 262] width 1197 height 325
click at [325, 11] on div "Search an address or region" at bounding box center [466, 23] width 667 height 33
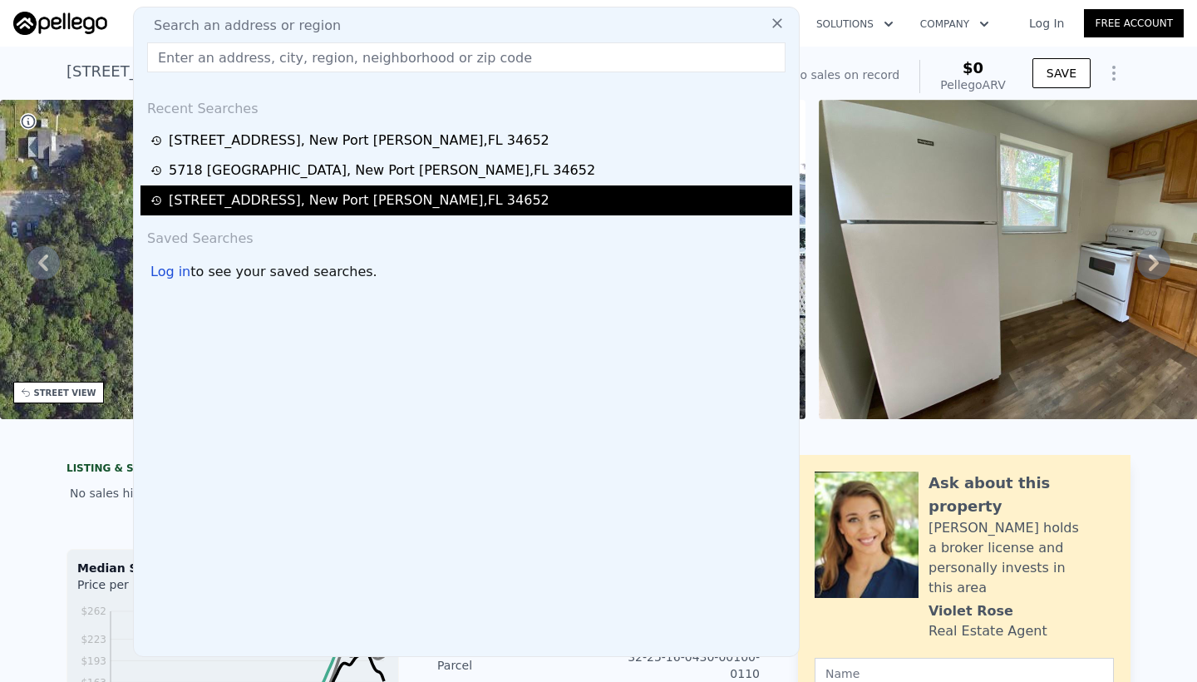
click at [263, 199] on div "[STREET_ADDRESS][PERSON_NAME]" at bounding box center [359, 200] width 381 height 20
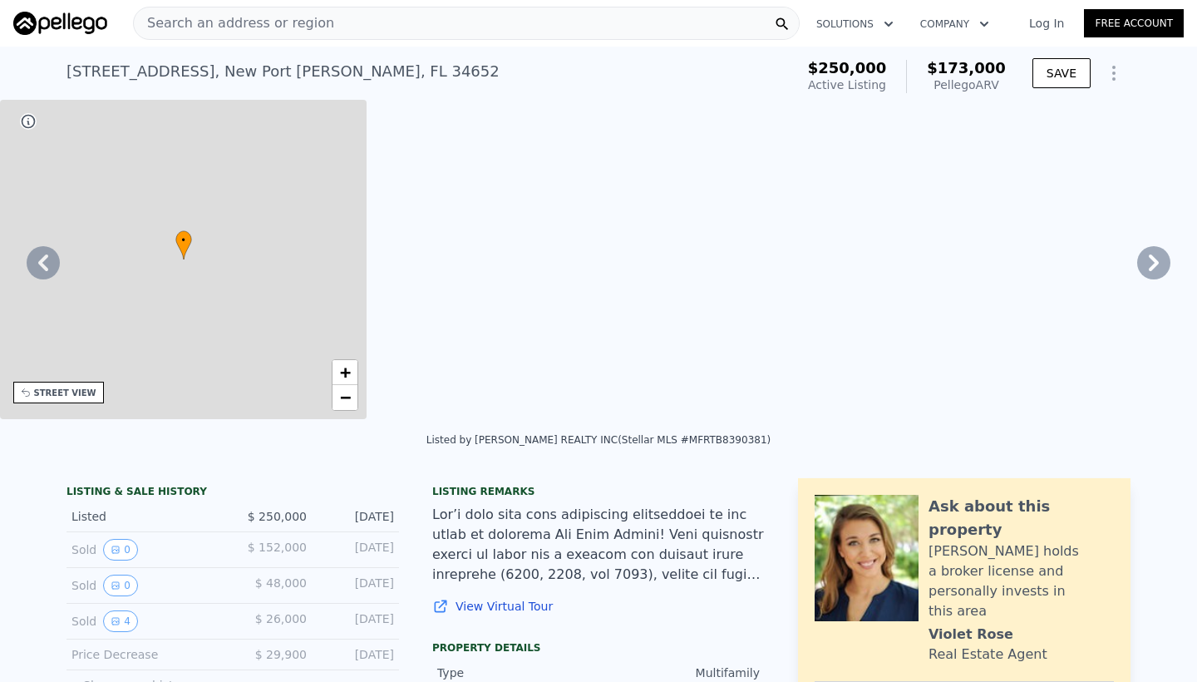
type input "$ 173,000"
type input "0"
type input "3"
type input "2"
type input "800"
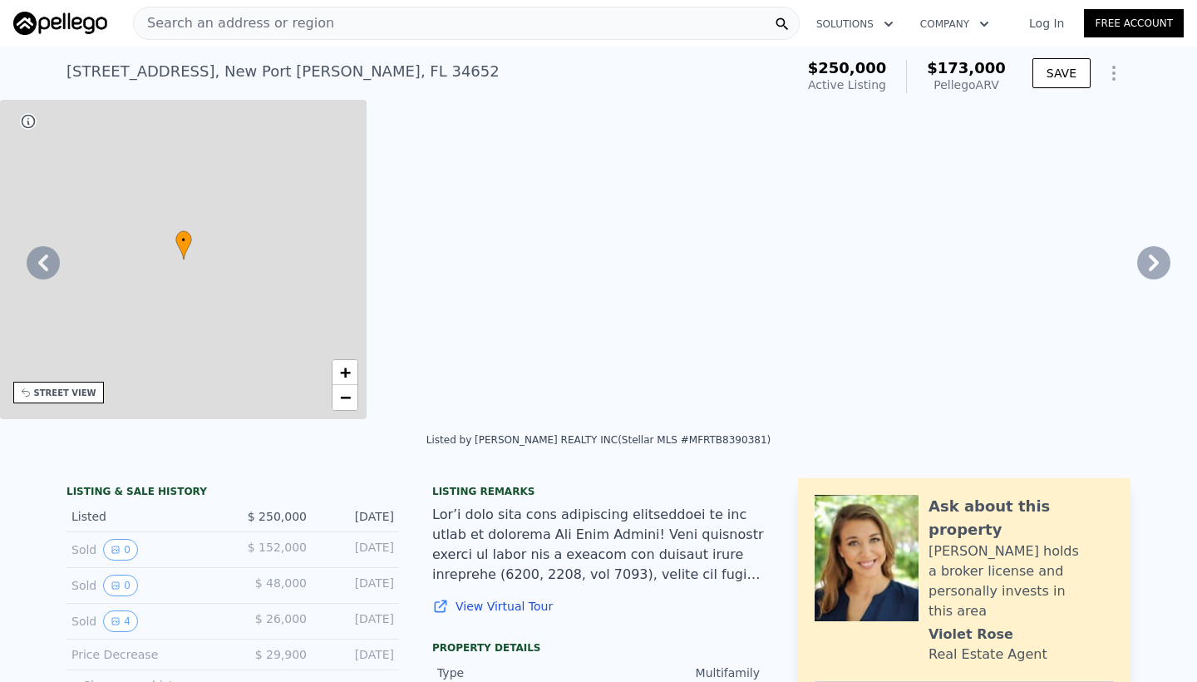
type input "1087"
type input "1"
type input "6534"
type input "-$ 61,147"
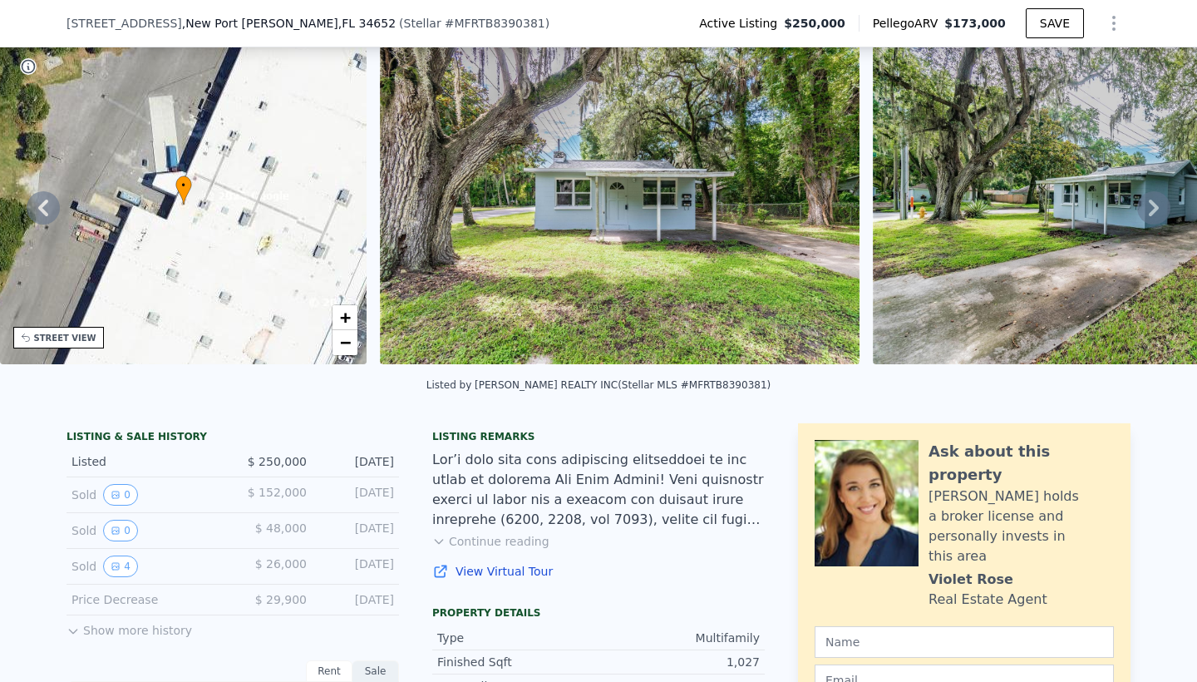
scroll to position [82, 0]
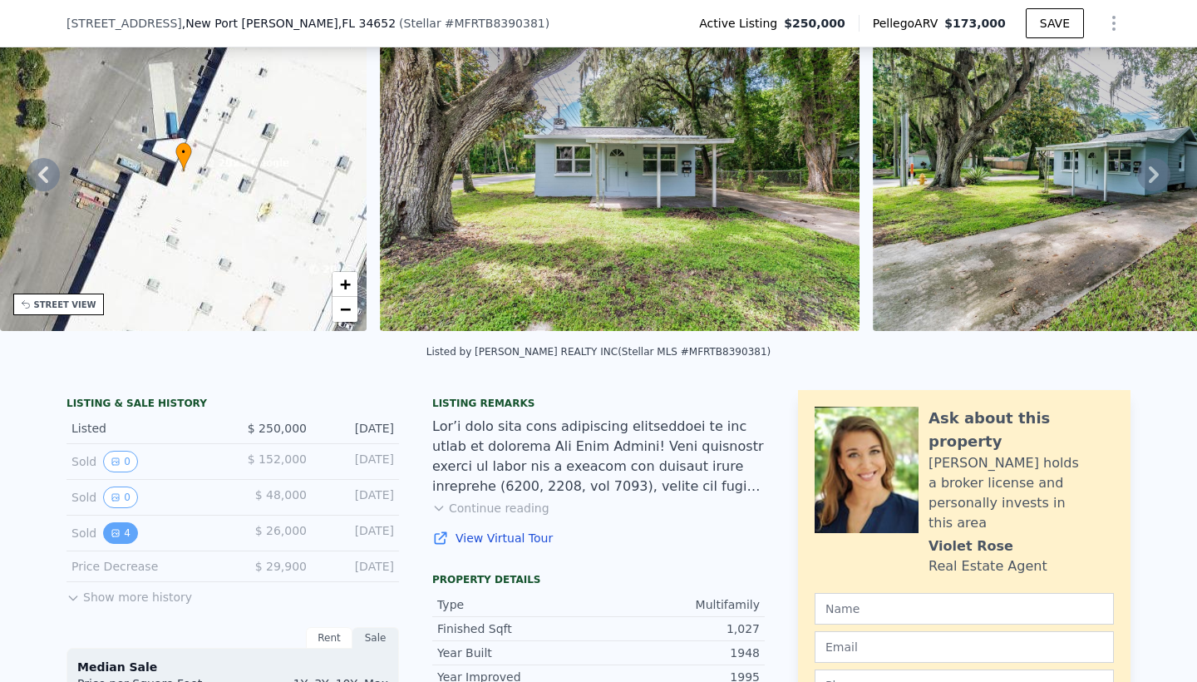
click at [119, 535] on icon "View historical data" at bounding box center [116, 533] width 10 height 10
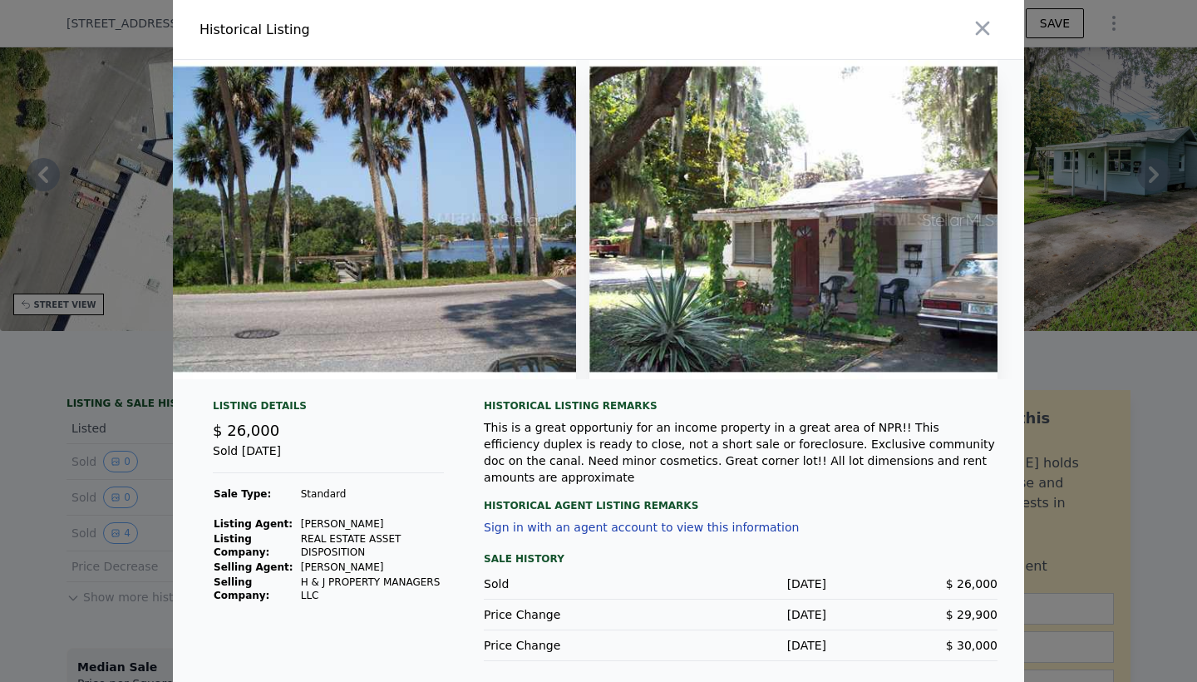
scroll to position [0, 863]
click at [985, 37] on icon "button" at bounding box center [982, 28] width 23 height 23
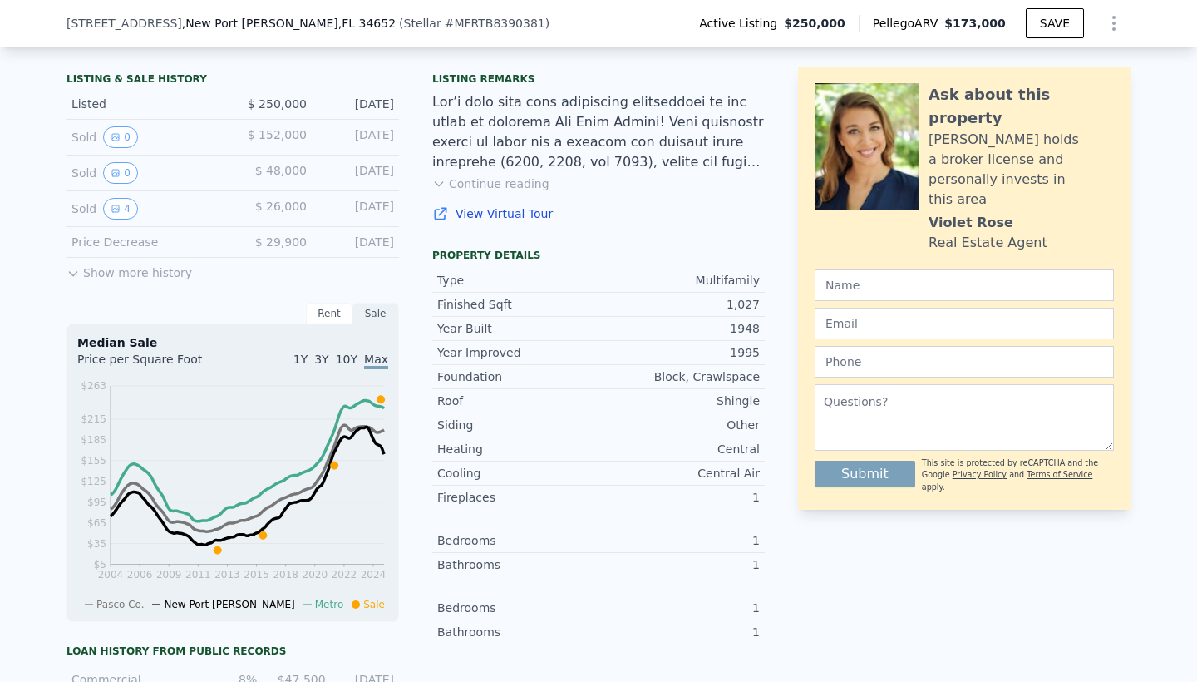
scroll to position [412, 0]
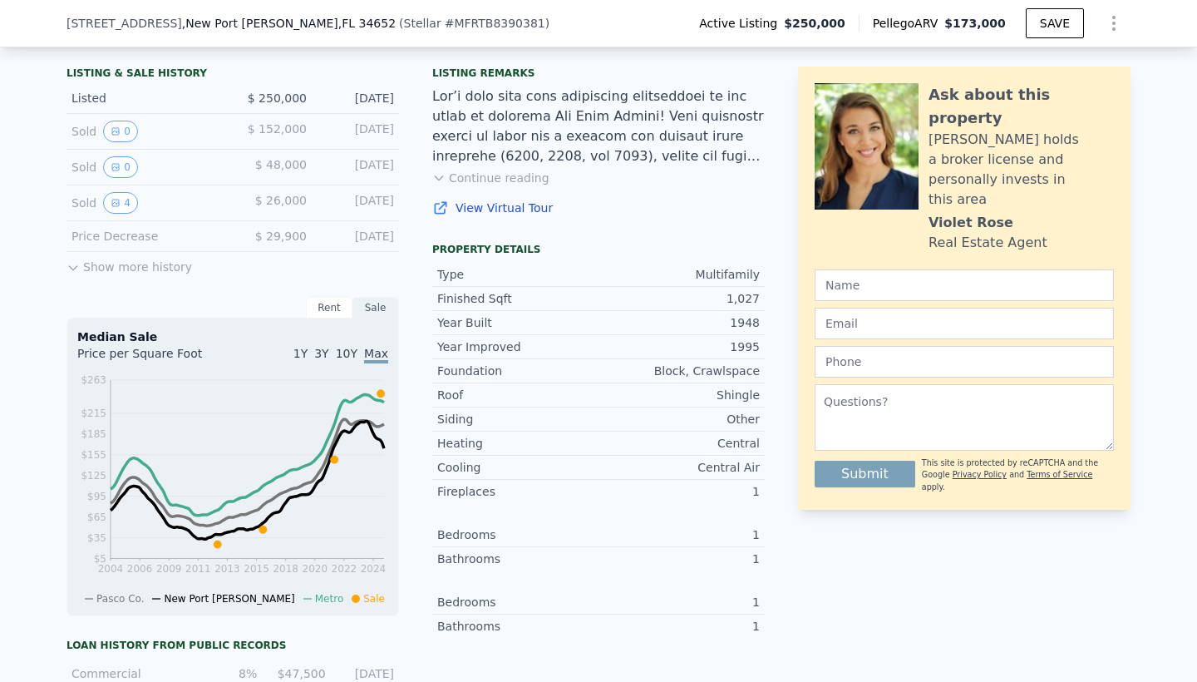
click at [136, 263] on button "Show more history" at bounding box center [129, 263] width 126 height 23
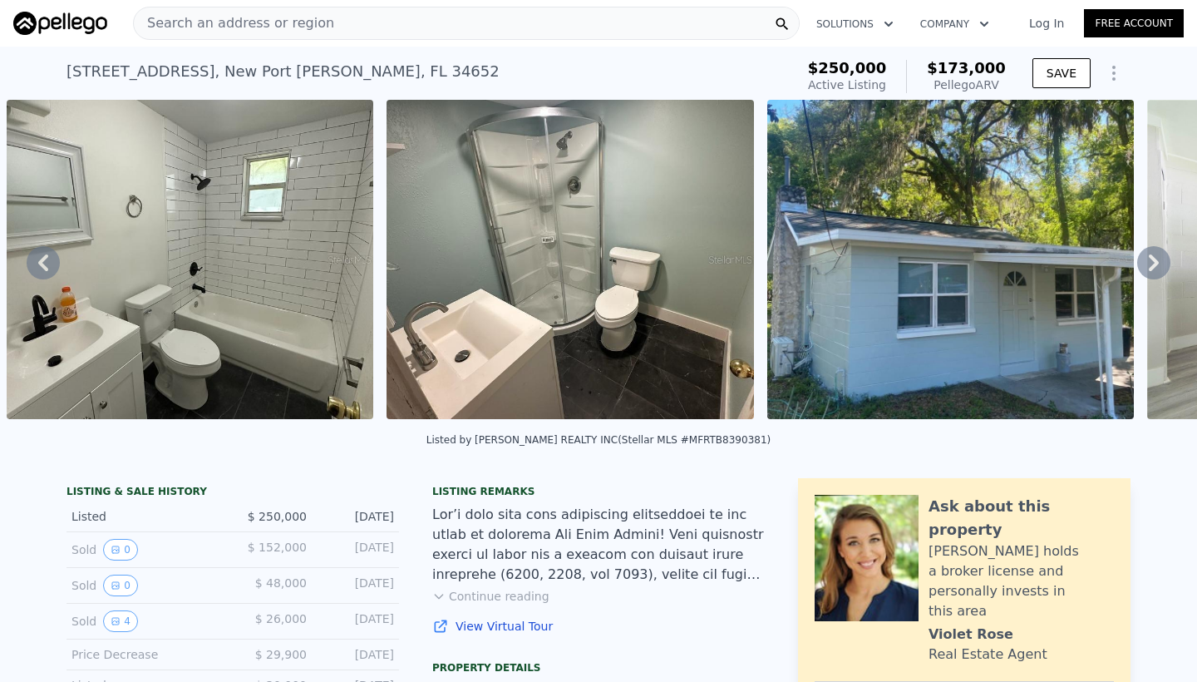
scroll to position [0, 0]
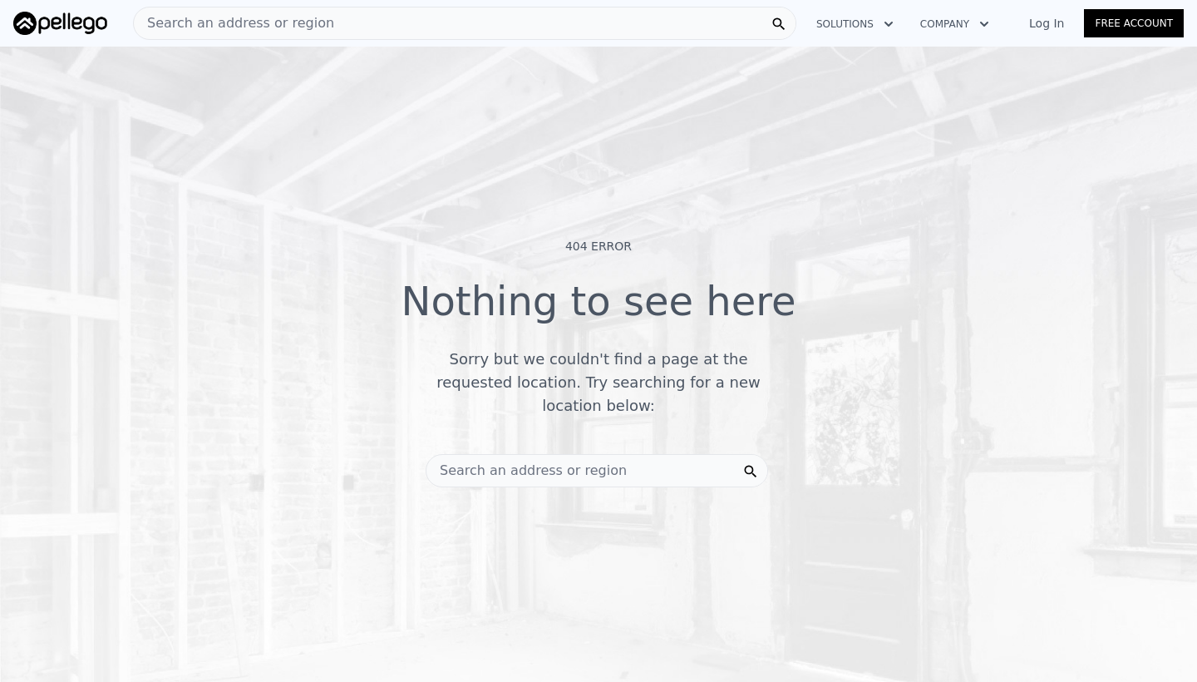
click at [566, 465] on span "Search an address or region" at bounding box center [526, 470] width 200 height 20
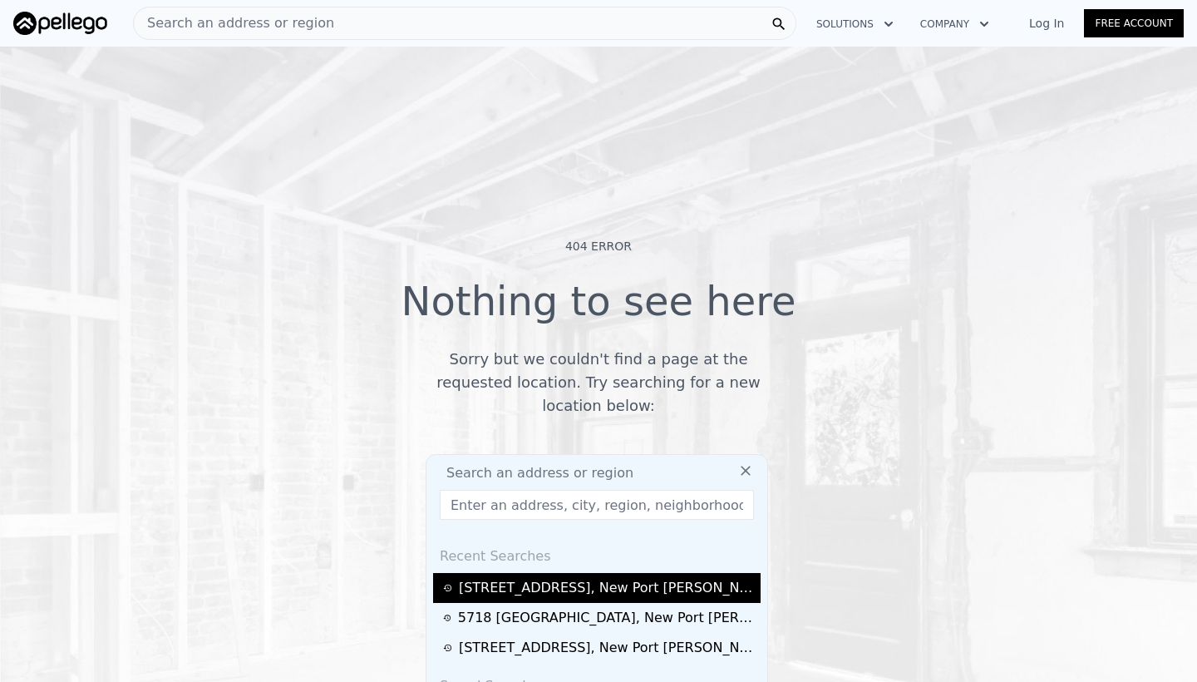
click at [506, 578] on div "[STREET_ADDRESS][PERSON_NAME]" at bounding box center [607, 588] width 297 height 20
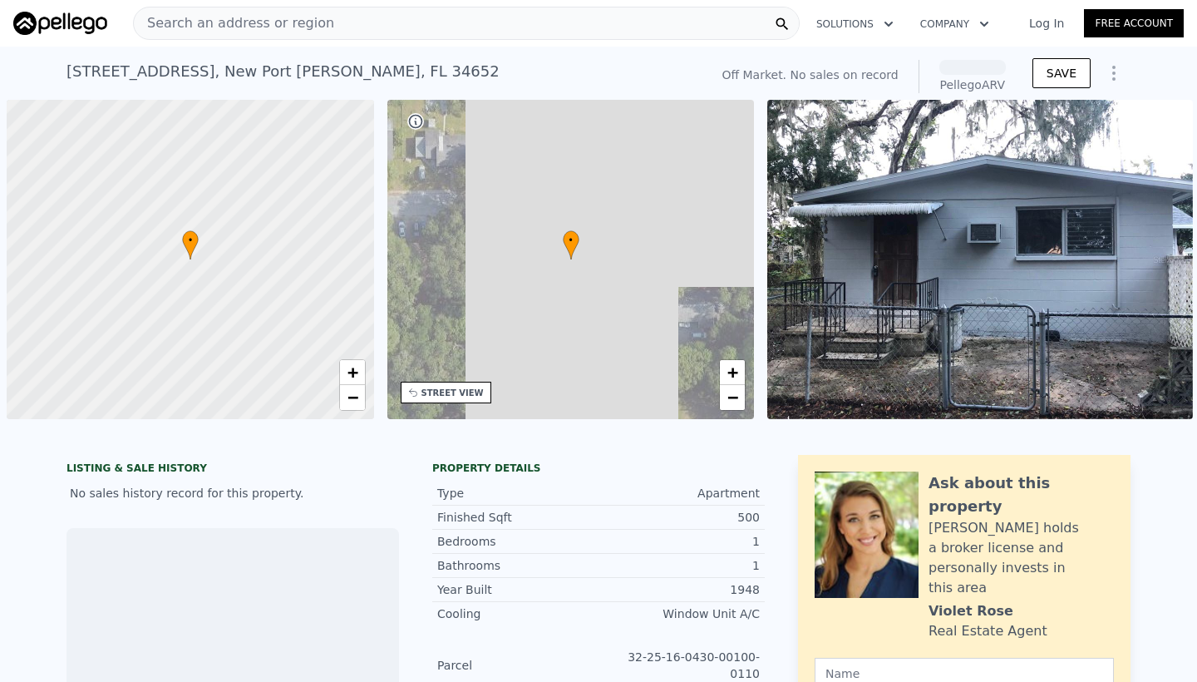
scroll to position [0, 7]
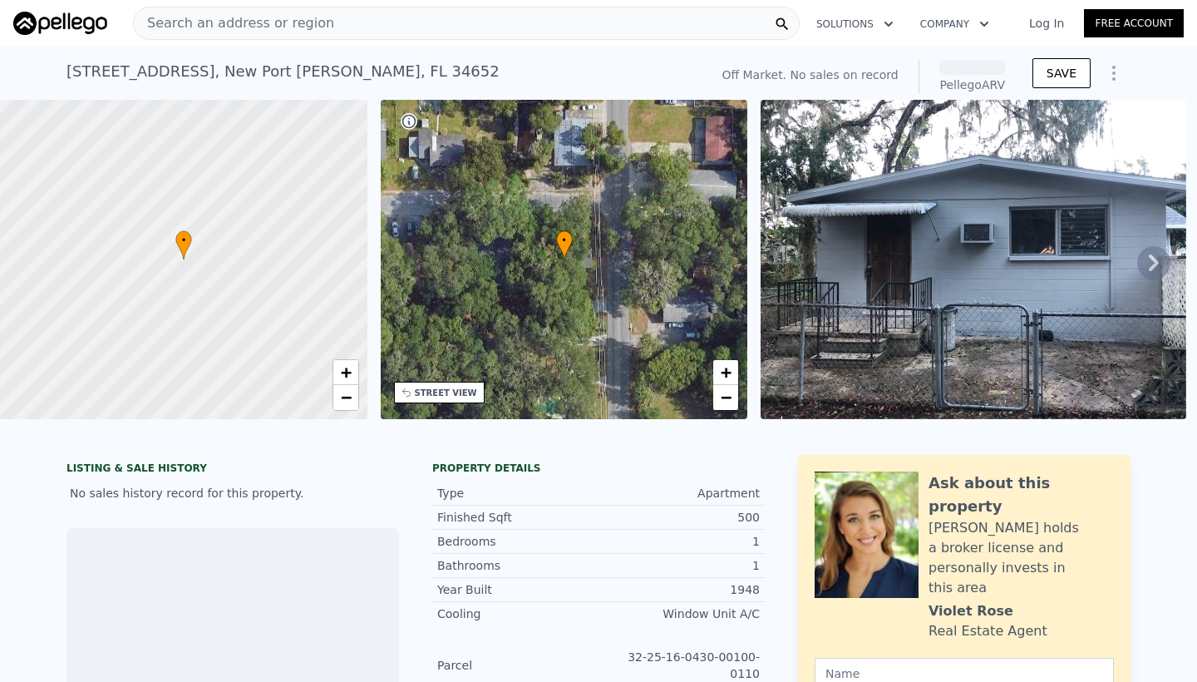
click at [1154, 254] on icon at bounding box center [1153, 262] width 33 height 33
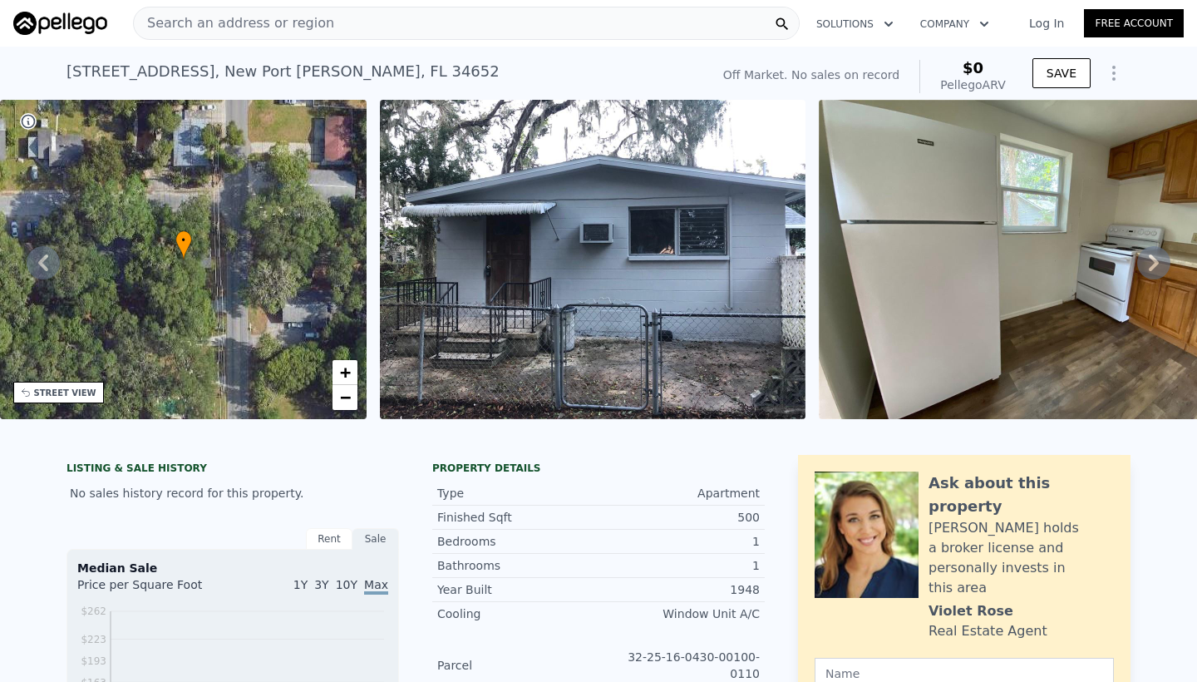
click at [1154, 254] on icon at bounding box center [1153, 262] width 33 height 33
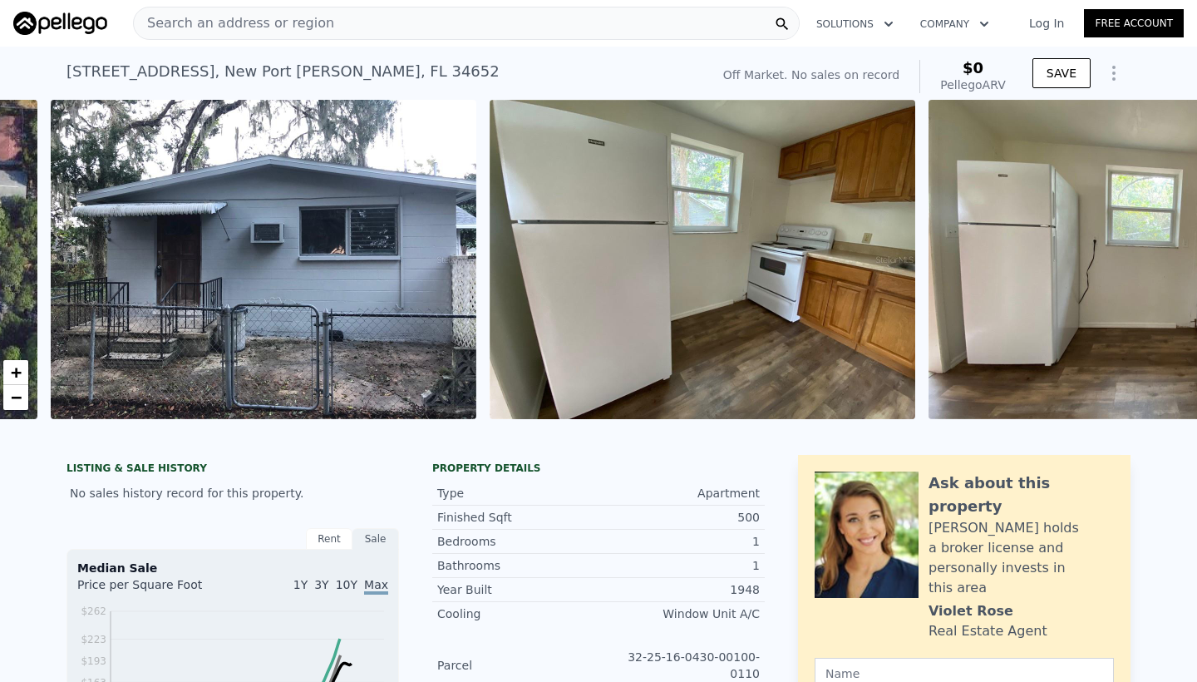
scroll to position [0, 760]
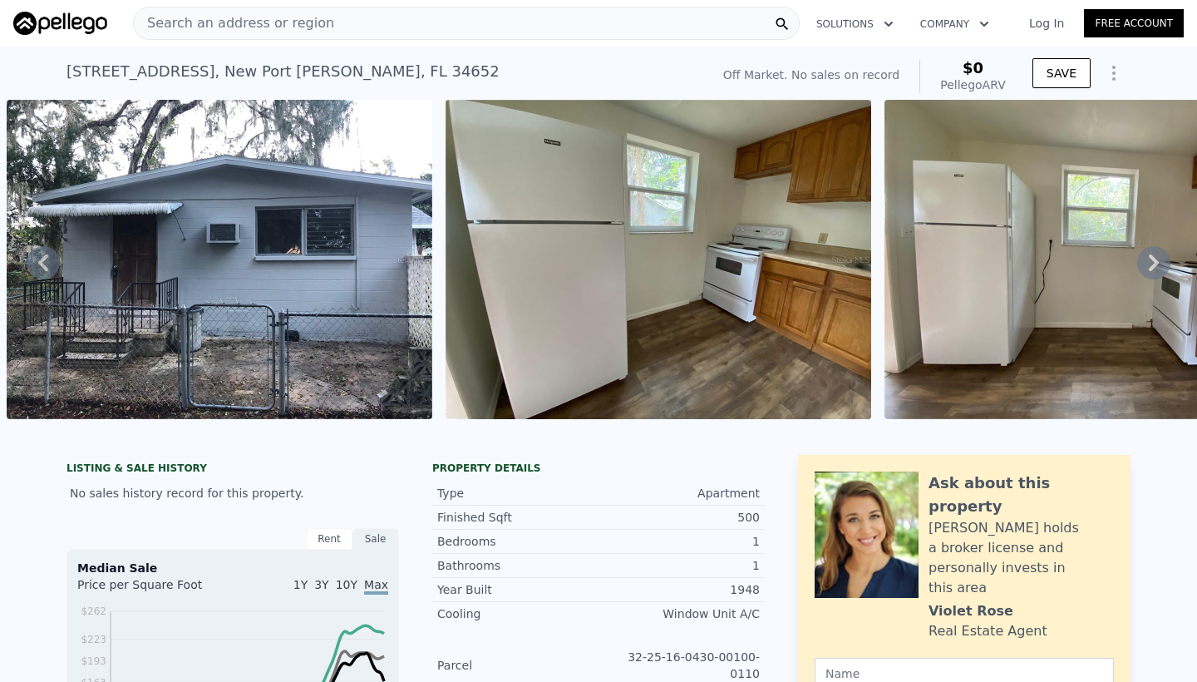
click at [1155, 255] on icon at bounding box center [1153, 262] width 33 height 33
